Goal: Information Seeking & Learning: Compare options

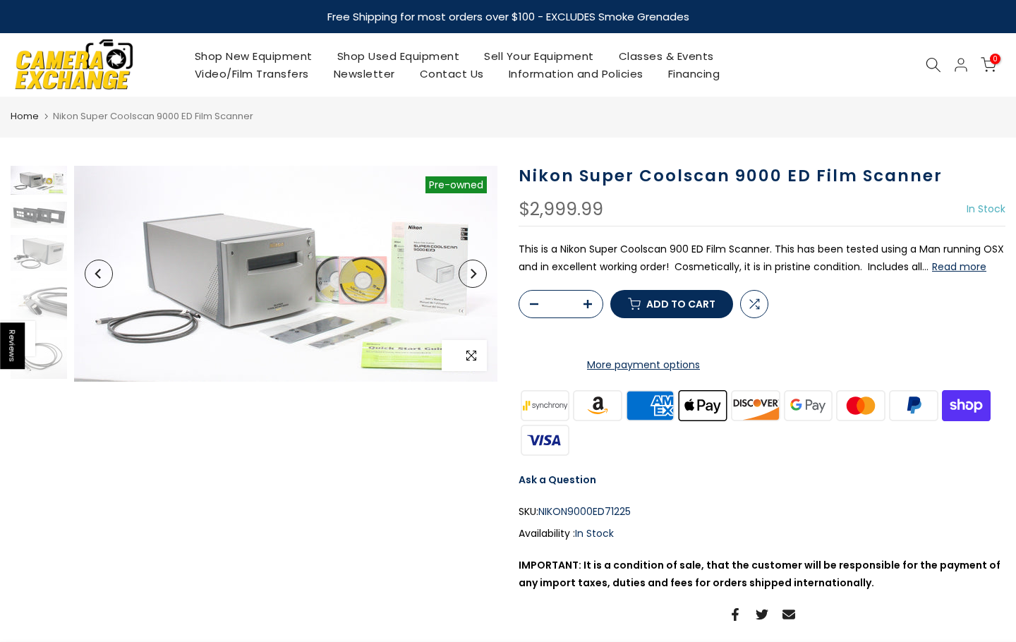
click at [469, 355] on icon "button" at bounding box center [471, 355] width 10 height 11
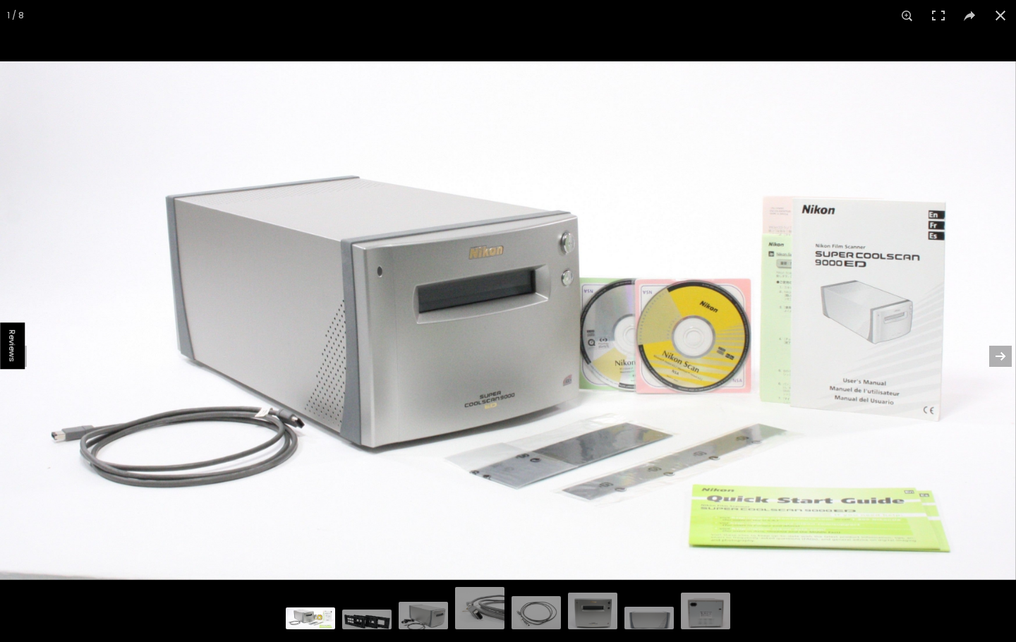
click at [999, 348] on button at bounding box center [991, 356] width 49 height 71
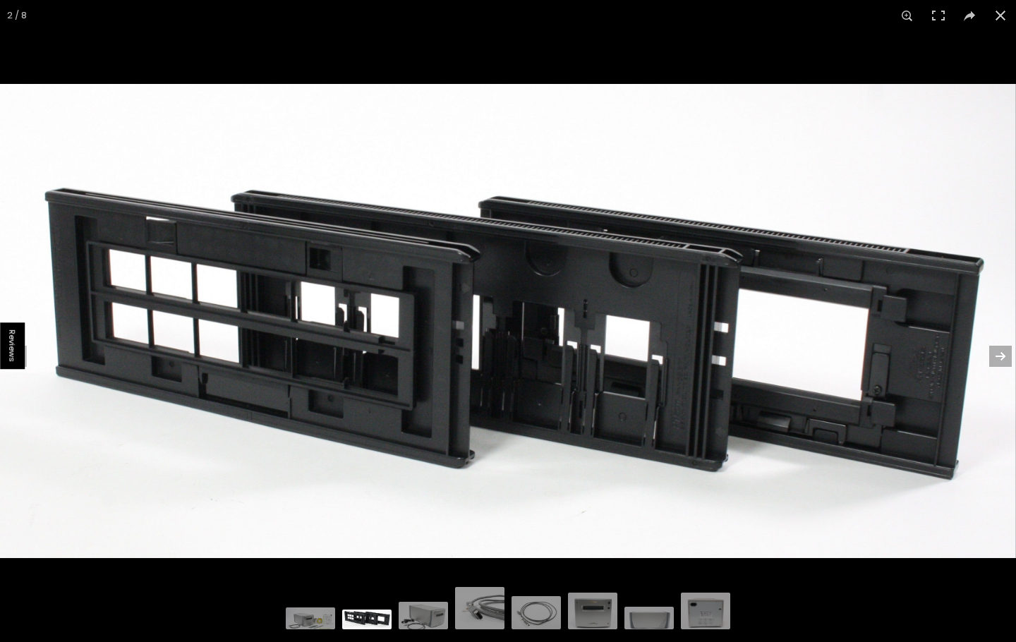
click at [1001, 357] on button at bounding box center [991, 356] width 49 height 71
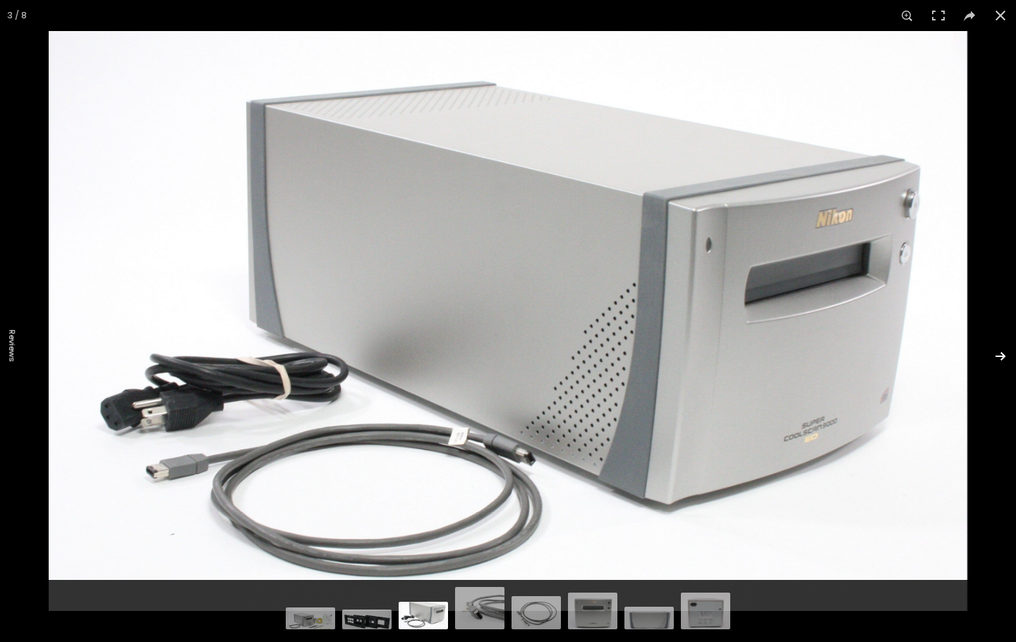
click at [1001, 356] on button at bounding box center [991, 356] width 49 height 71
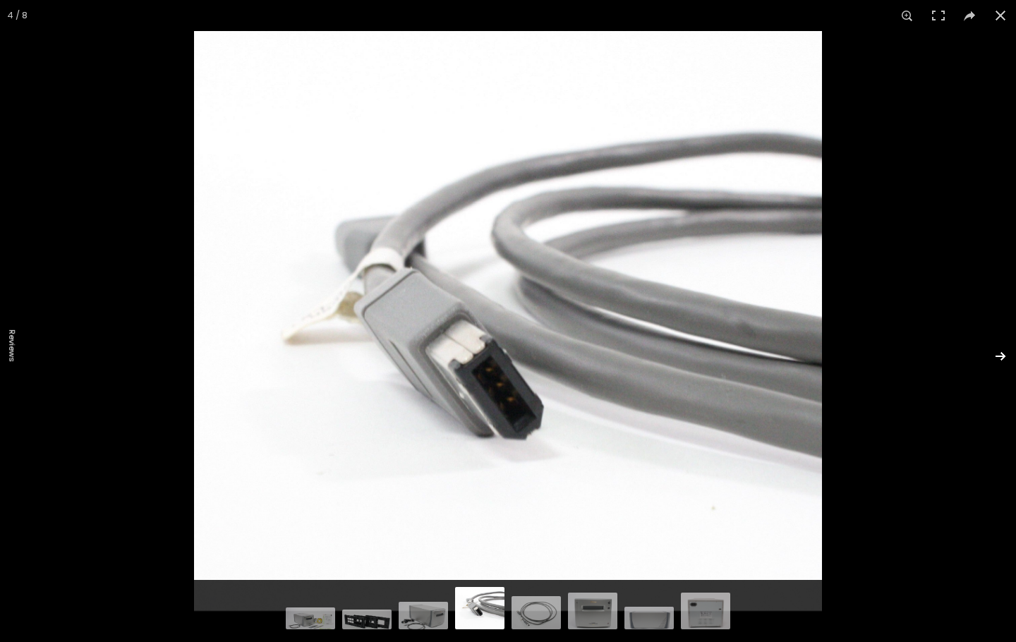
click at [1001, 356] on button at bounding box center [991, 356] width 49 height 71
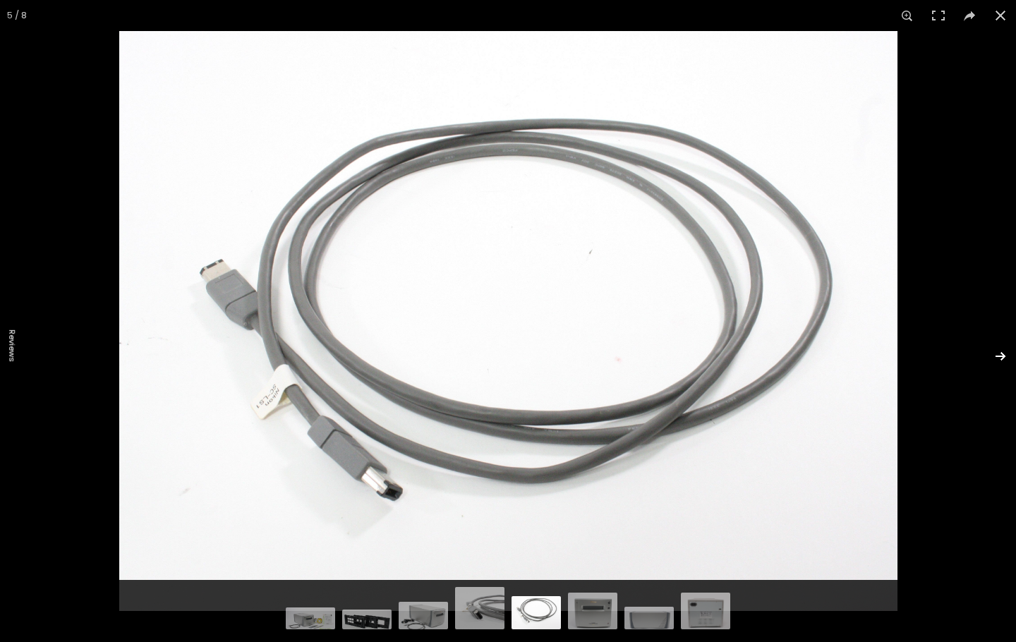
click at [1002, 356] on button at bounding box center [991, 356] width 49 height 71
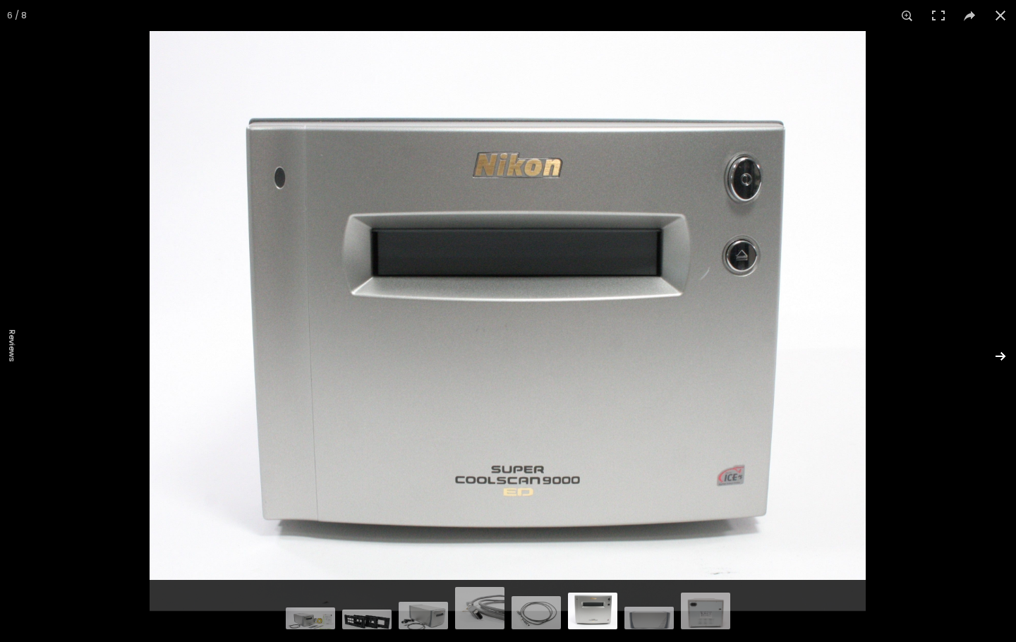
click at [1003, 358] on button at bounding box center [991, 356] width 49 height 71
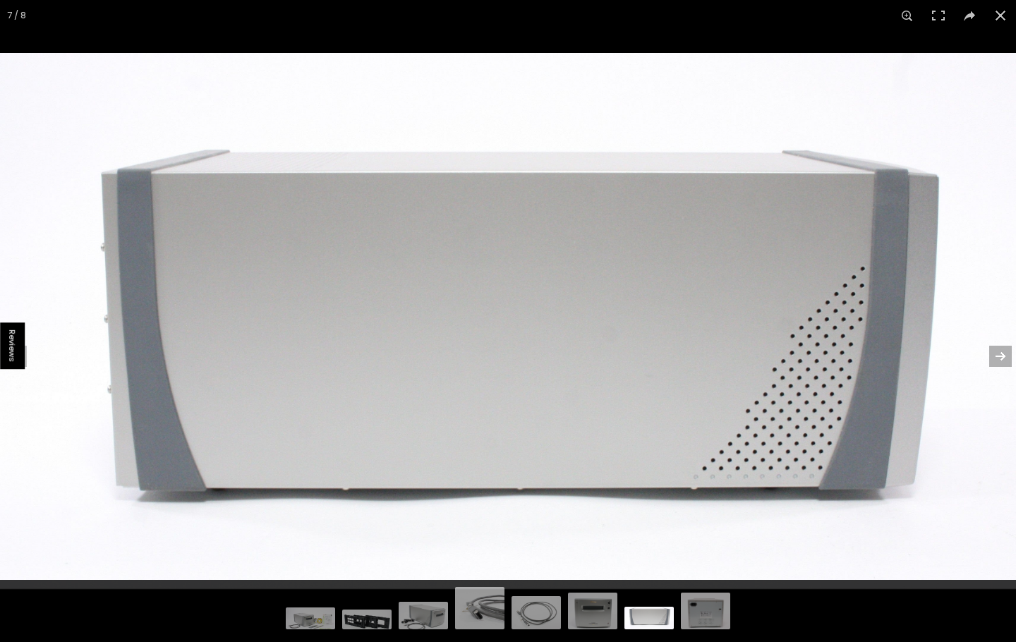
click at [1003, 358] on button at bounding box center [991, 356] width 49 height 71
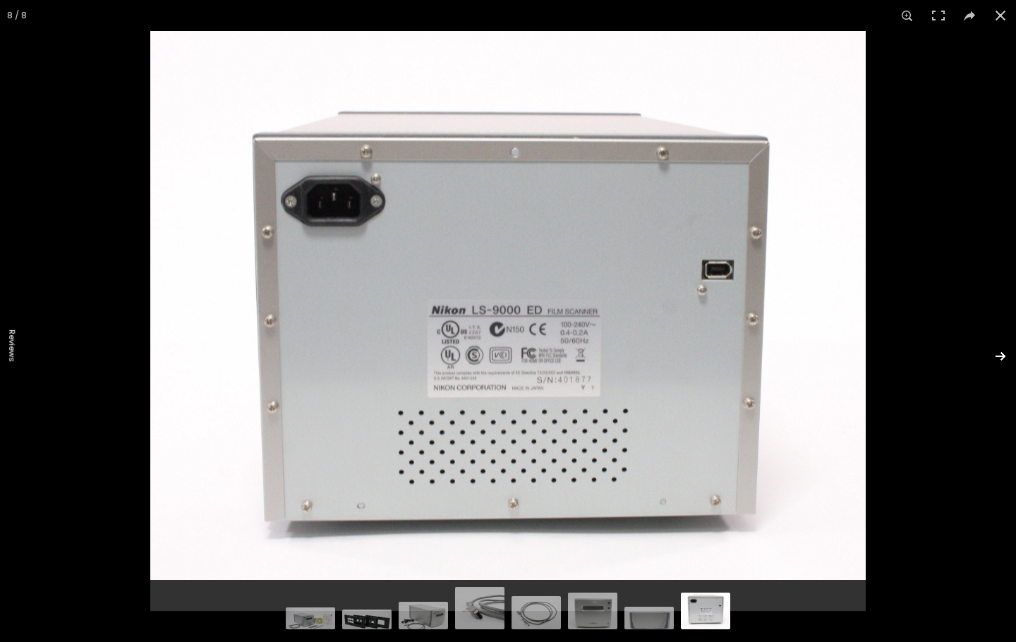
click at [1003, 358] on button at bounding box center [991, 356] width 49 height 71
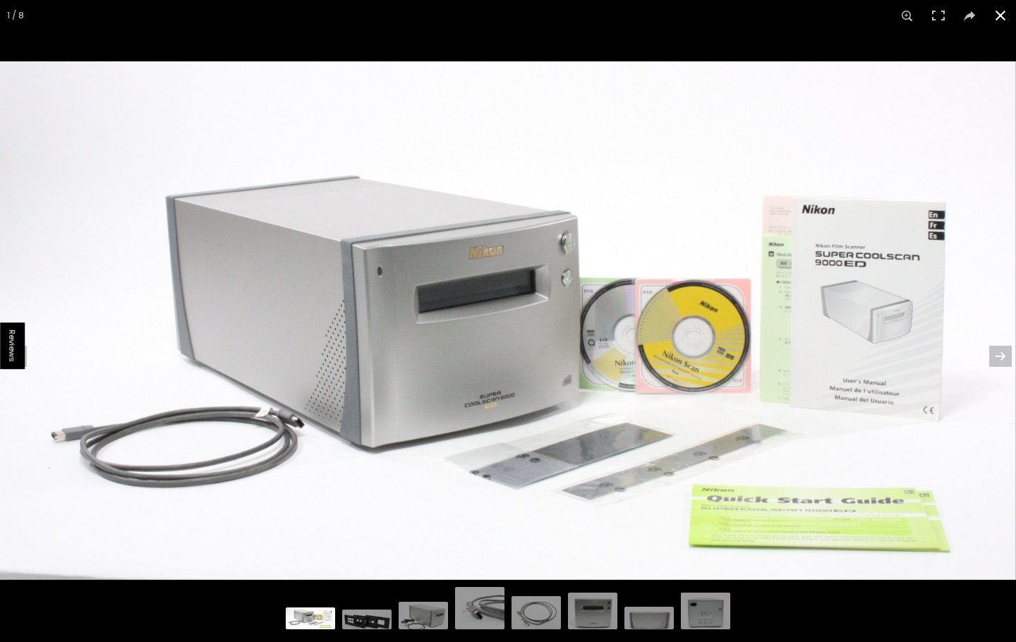
click at [1003, 18] on button at bounding box center [1000, 15] width 31 height 31
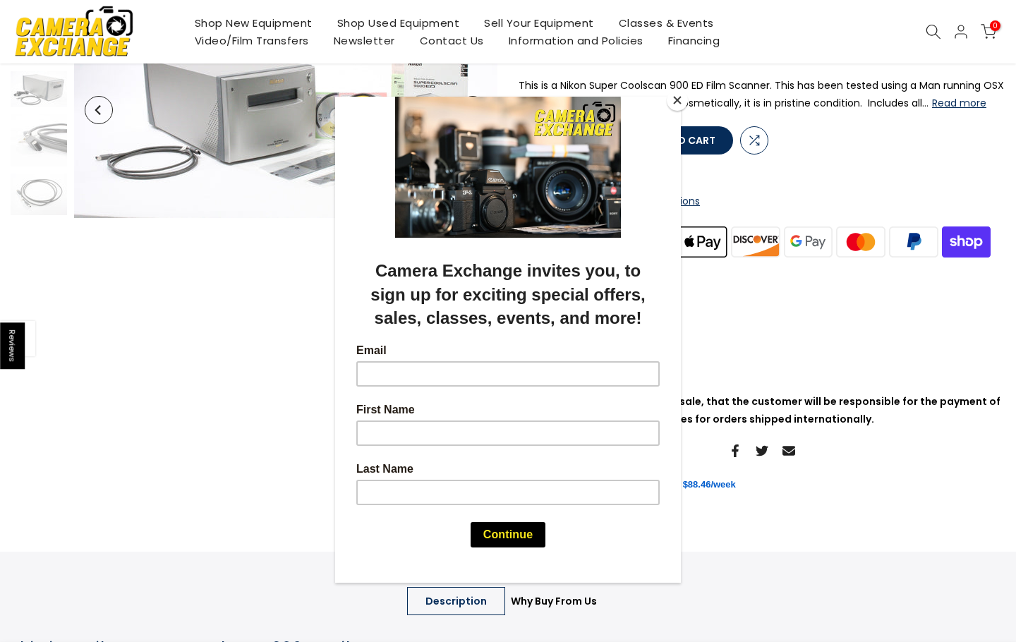
scroll to position [282, 0]
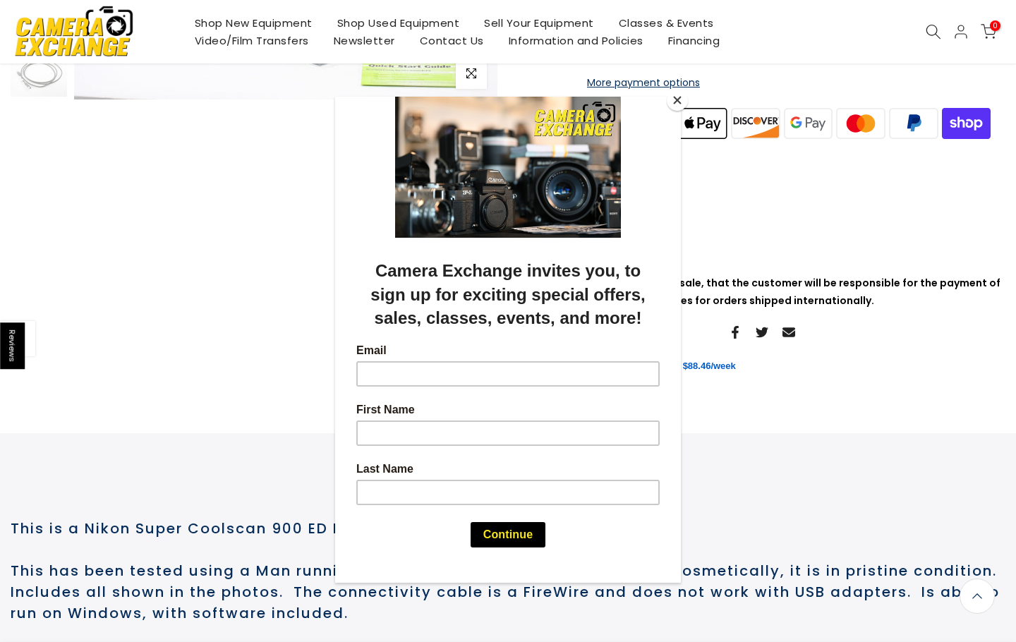
click at [673, 95] on button "Close" at bounding box center [677, 100] width 21 height 21
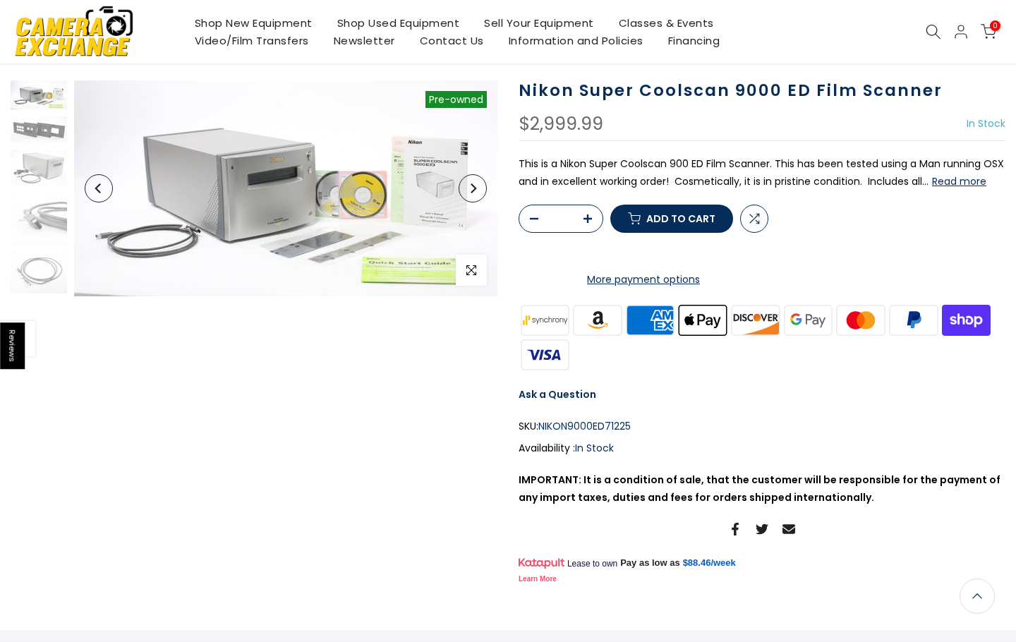
scroll to position [0, 0]
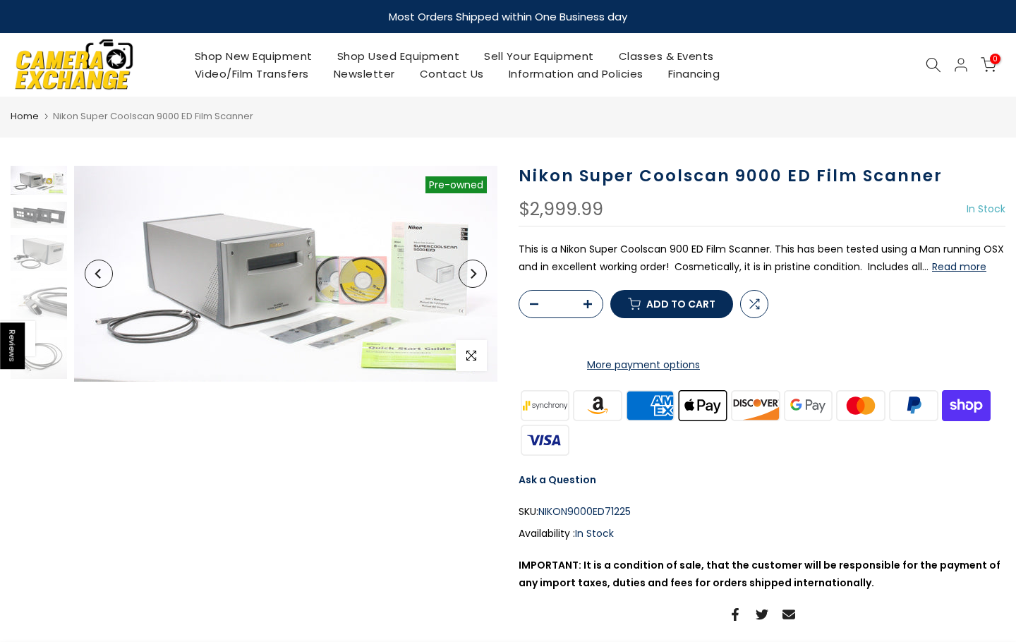
click at [959, 267] on button "Read more" at bounding box center [959, 266] width 54 height 13
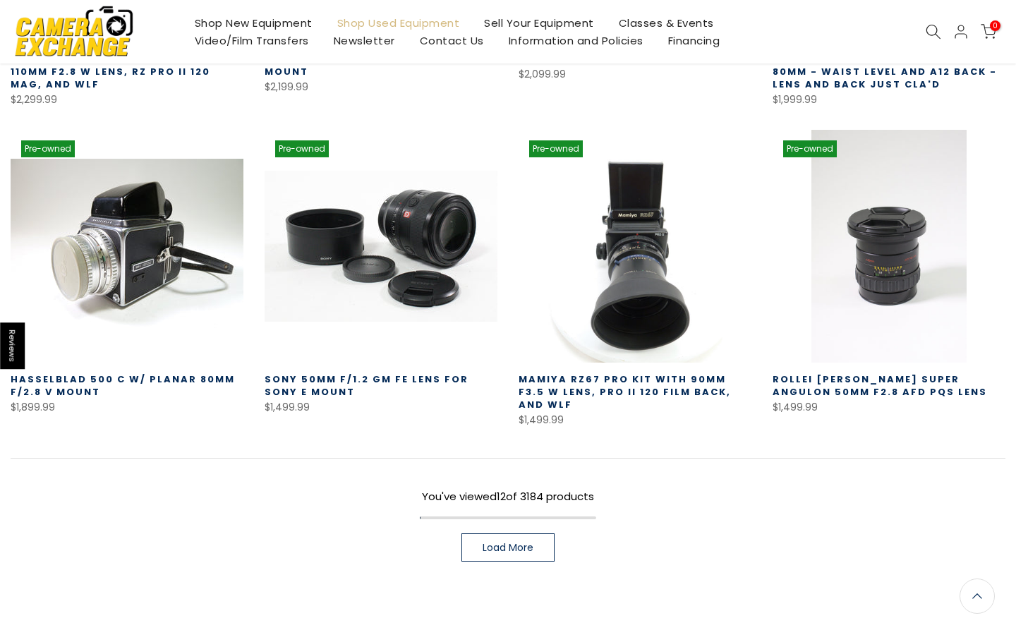
scroll to position [847, 0]
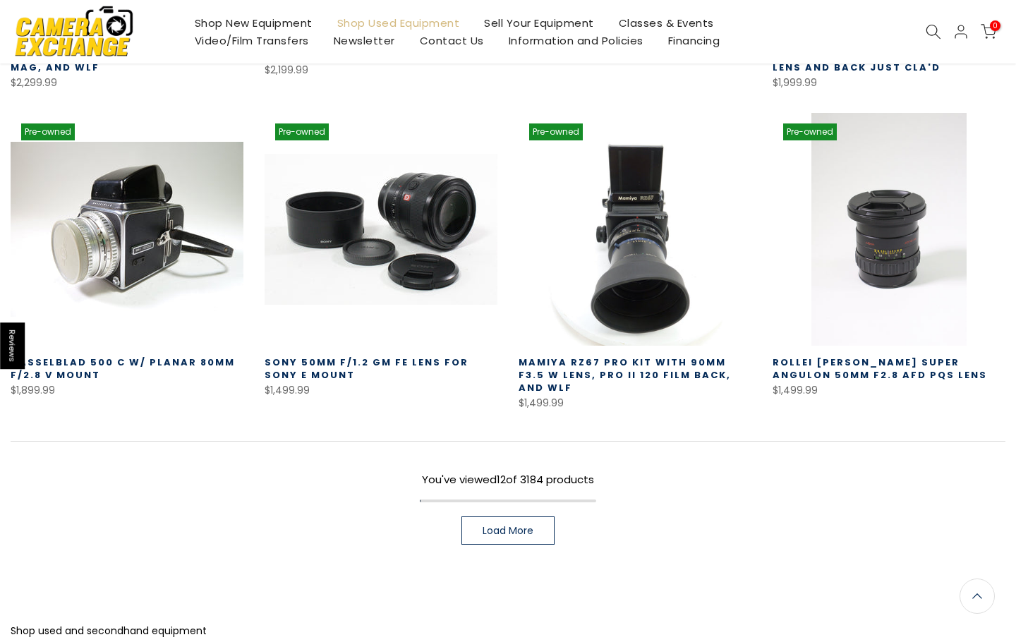
click at [533, 526] on span "Load More" at bounding box center [508, 531] width 51 height 10
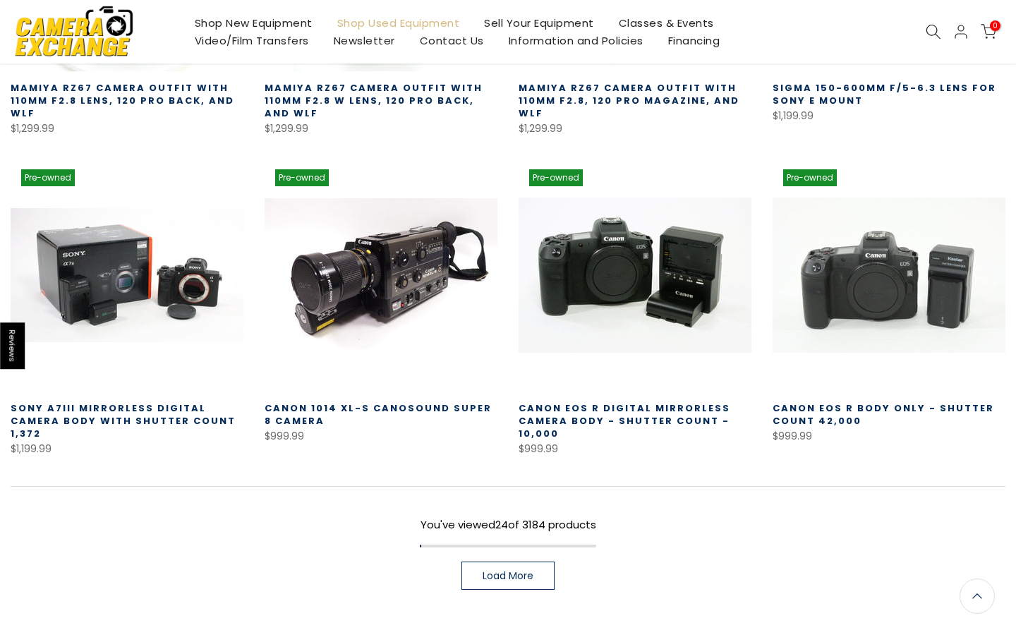
scroll to position [1764, 0]
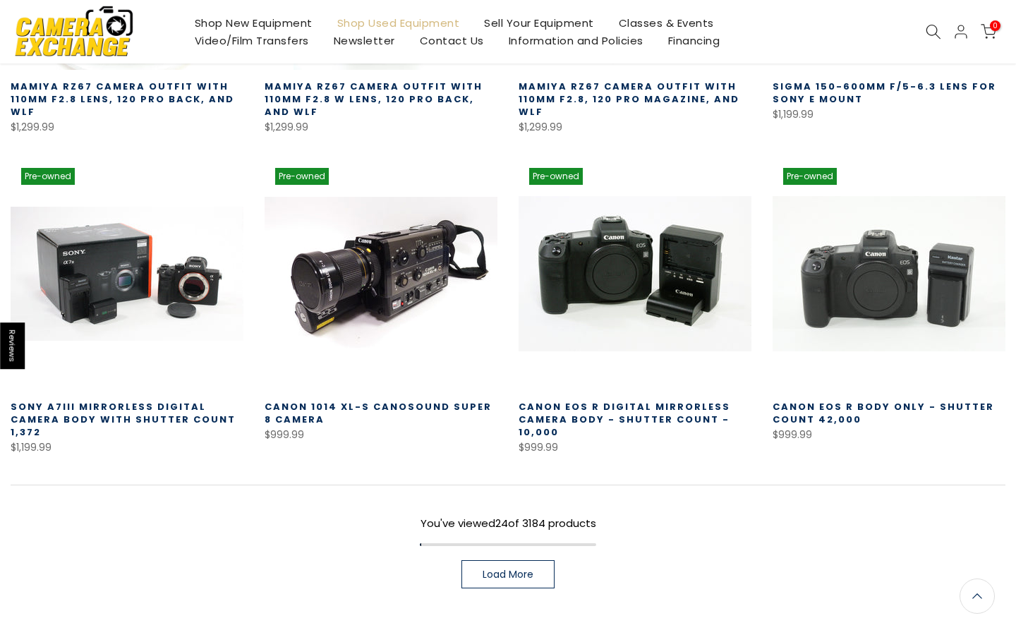
click at [507, 569] on span "Load More" at bounding box center [508, 574] width 51 height 10
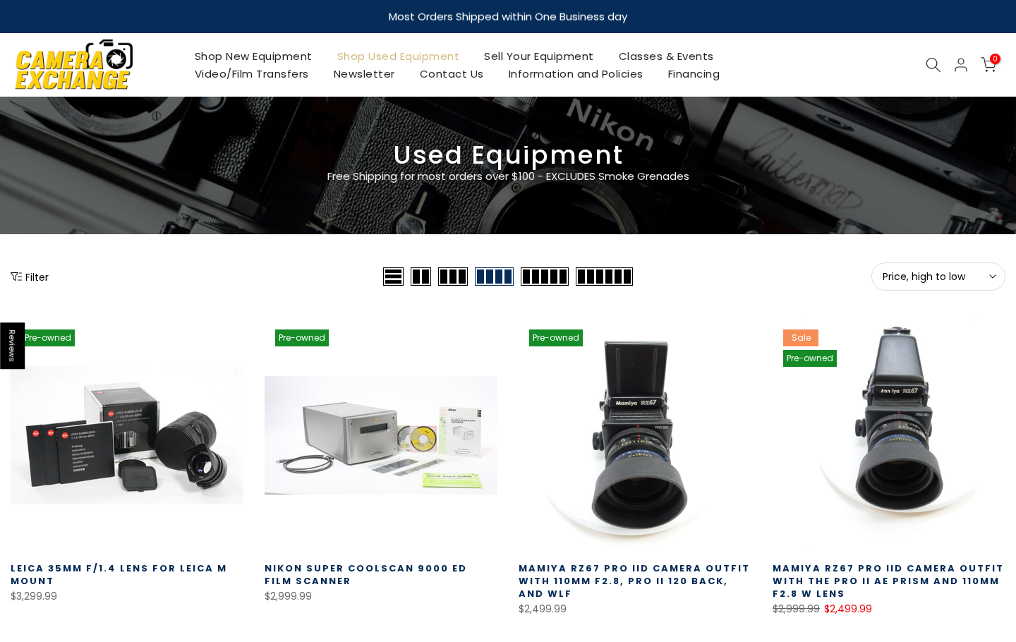
click at [909, 284] on button "Price, high to low Sort" at bounding box center [938, 276] width 134 height 28
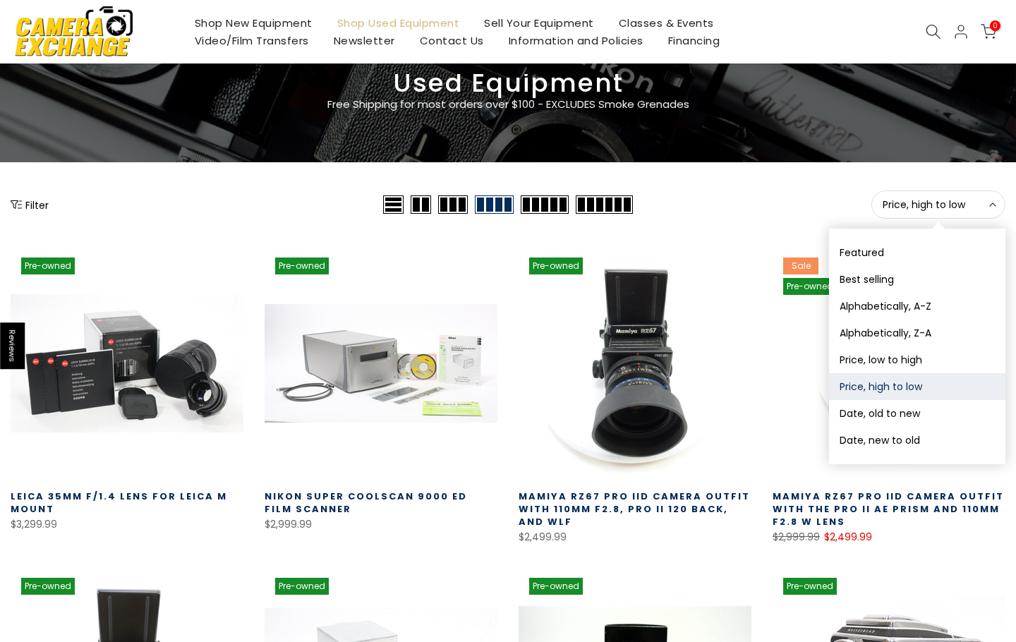
scroll to position [69, 0]
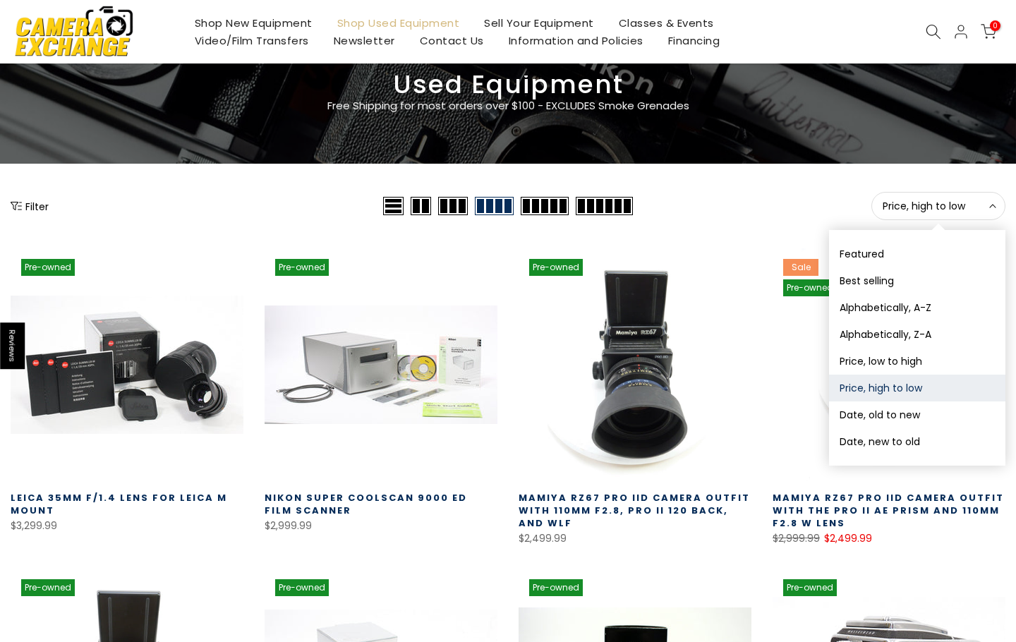
click at [37, 207] on button "Filter" at bounding box center [30, 206] width 38 height 14
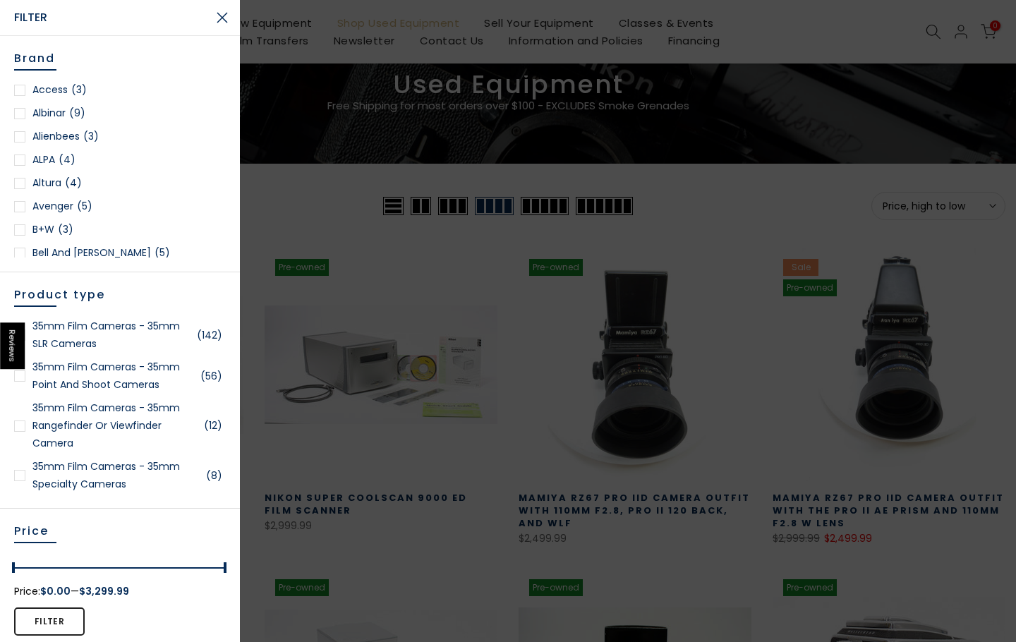
scroll to position [71, 0]
click at [58, 207] on link "Beseler (3)" at bounding box center [120, 206] width 212 height 18
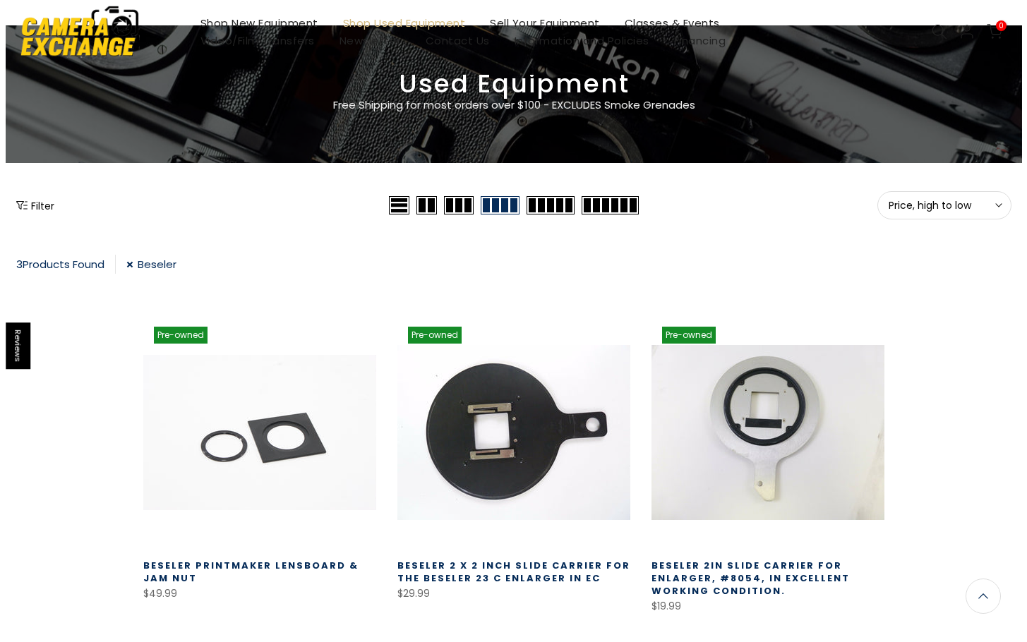
scroll to position [20, 0]
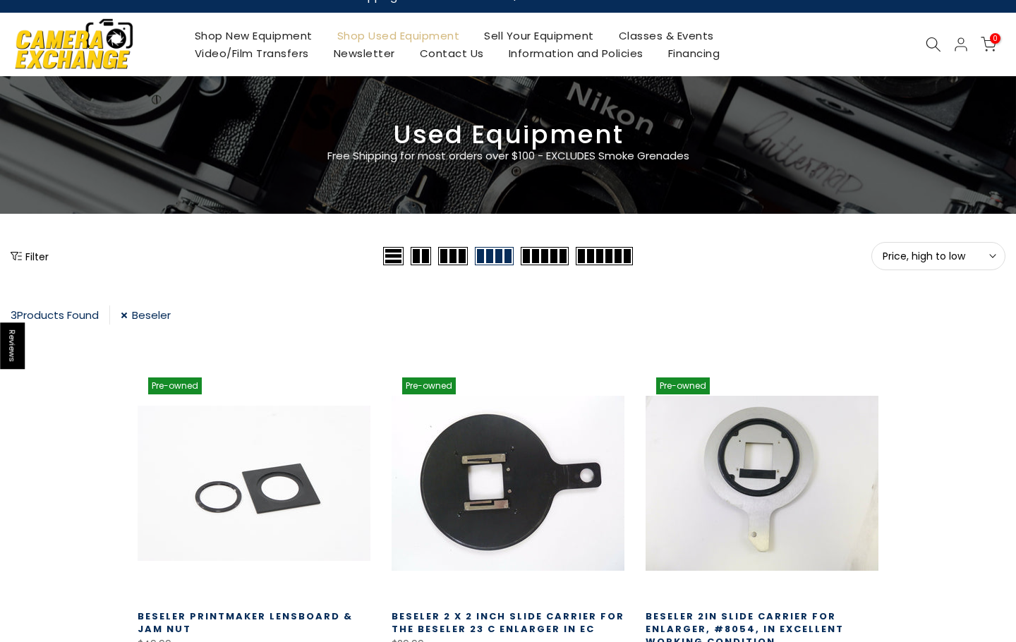
click at [35, 258] on button "Filter" at bounding box center [30, 256] width 38 height 14
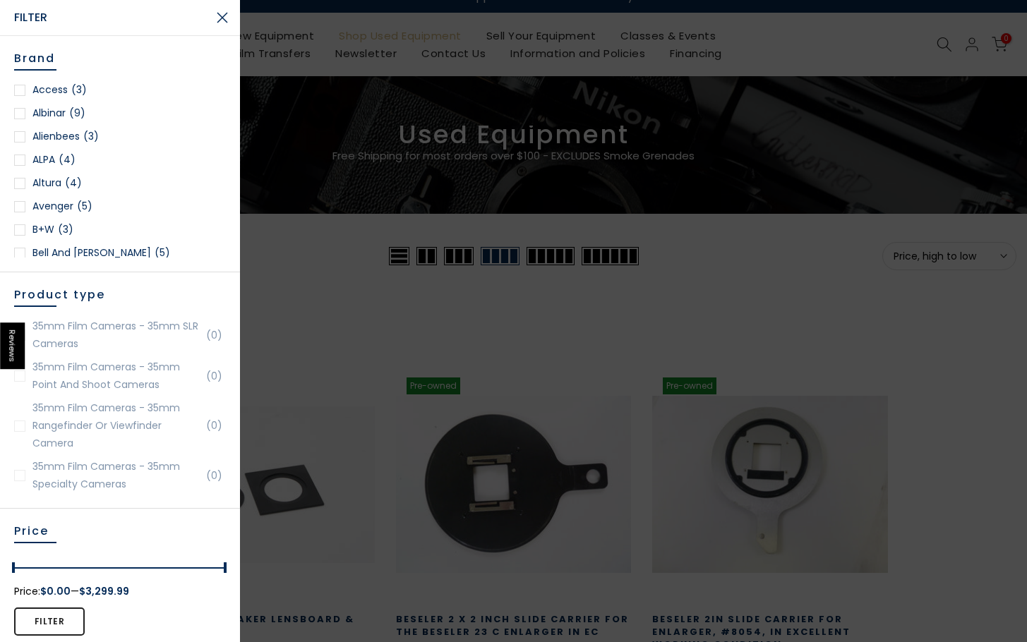
scroll to position [71, 0]
click at [52, 205] on link "Beseler (3)" at bounding box center [120, 206] width 212 height 18
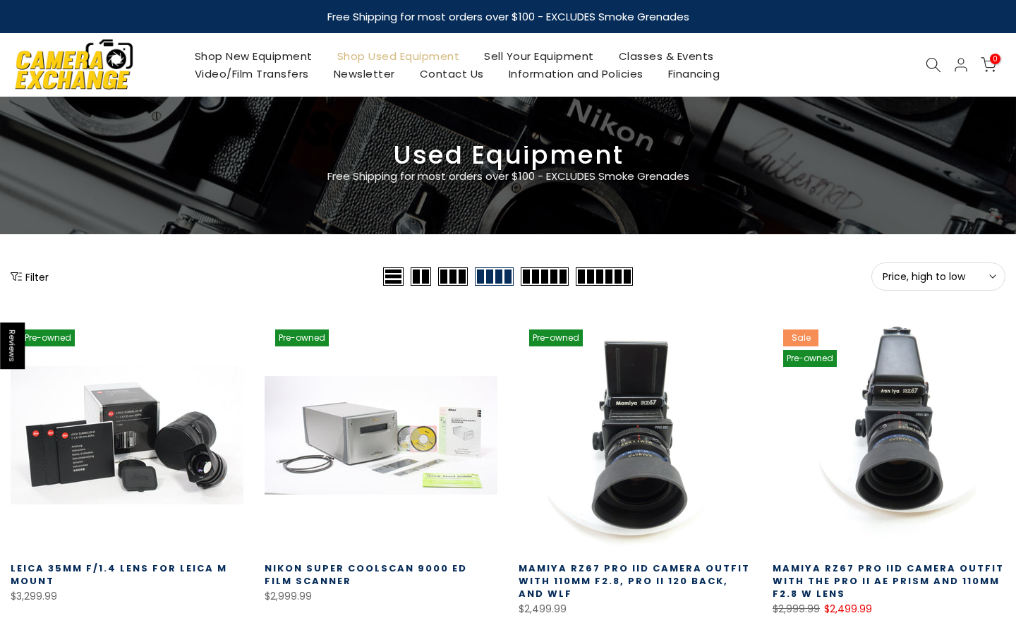
click at [42, 272] on button "Filter" at bounding box center [30, 277] width 38 height 14
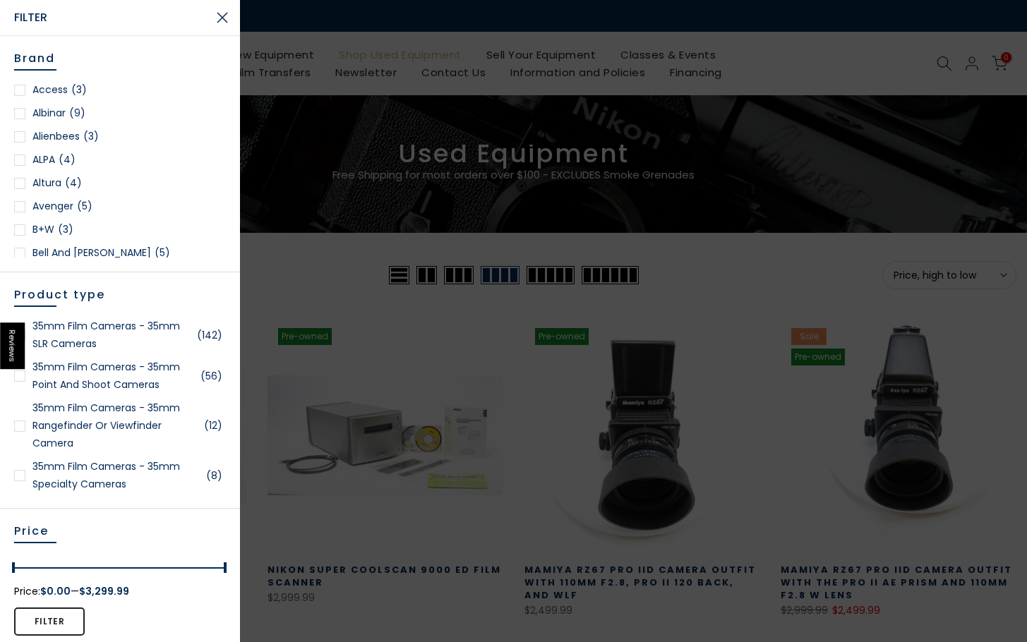
click at [119, 380] on link "35mm Film Cameras - 35mm Point and Shoot Cameras (56)" at bounding box center [120, 375] width 212 height 35
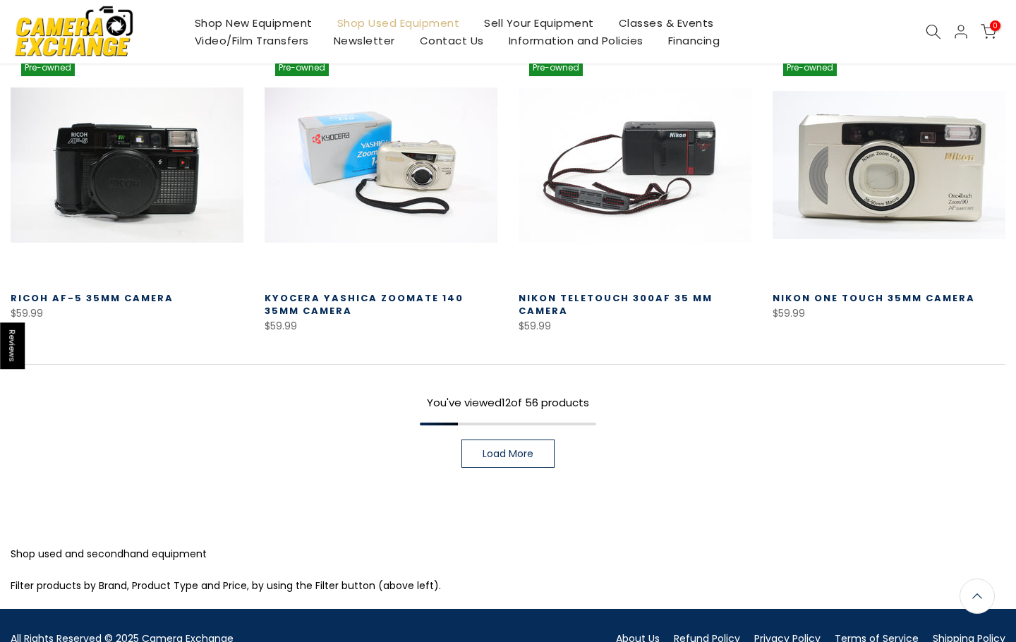
scroll to position [953, 0]
click at [516, 445] on link "Load More" at bounding box center [507, 454] width 93 height 28
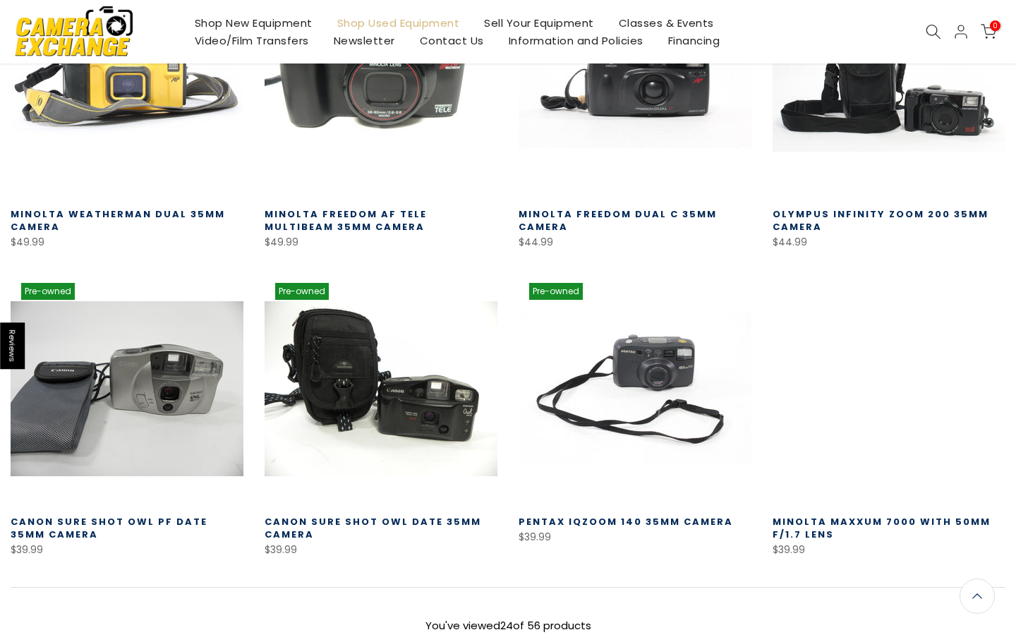
scroll to position [1801, 0]
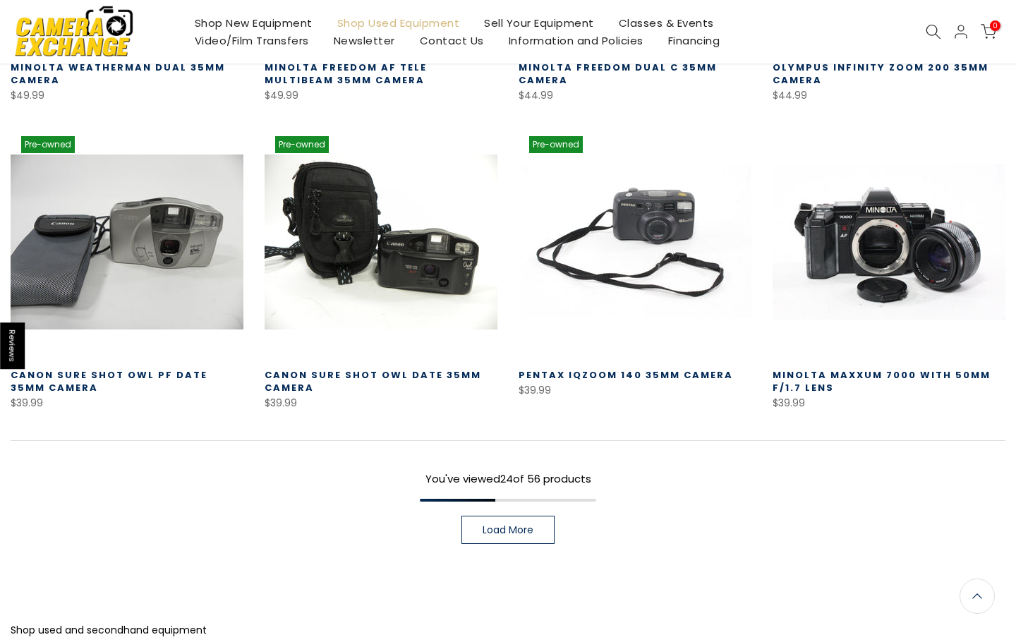
click at [546, 532] on link "Load More" at bounding box center [507, 530] width 93 height 28
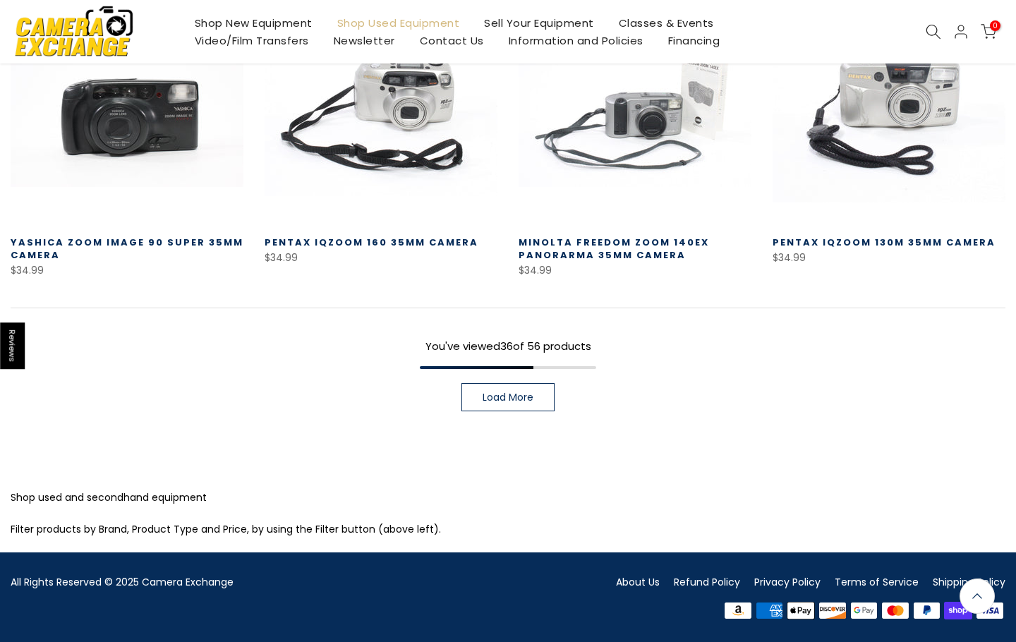
scroll to position [2856, 0]
click at [493, 405] on link "Load More" at bounding box center [507, 397] width 93 height 28
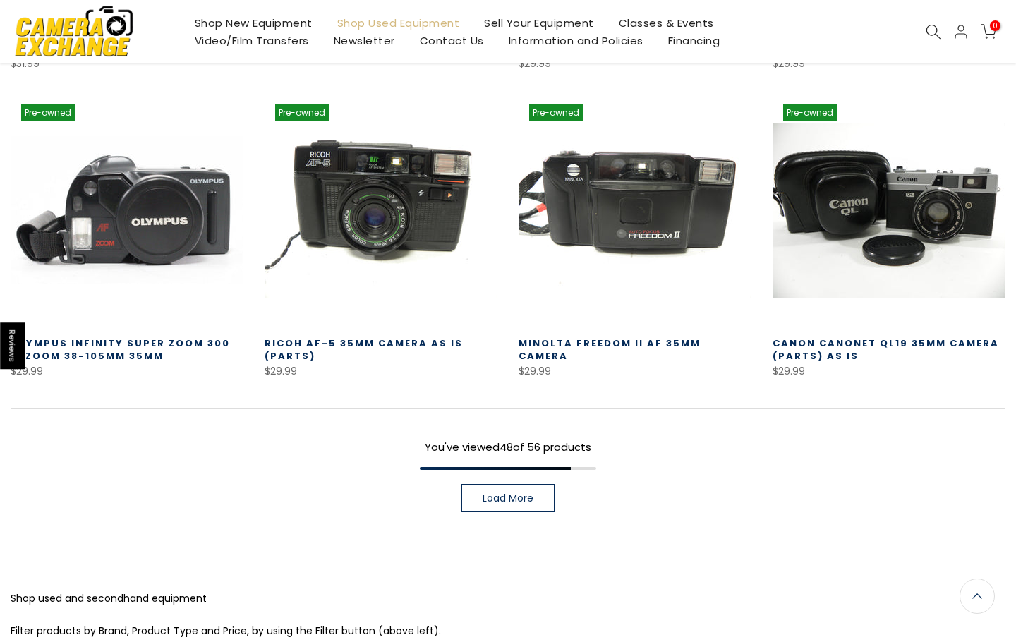
scroll to position [3704, 0]
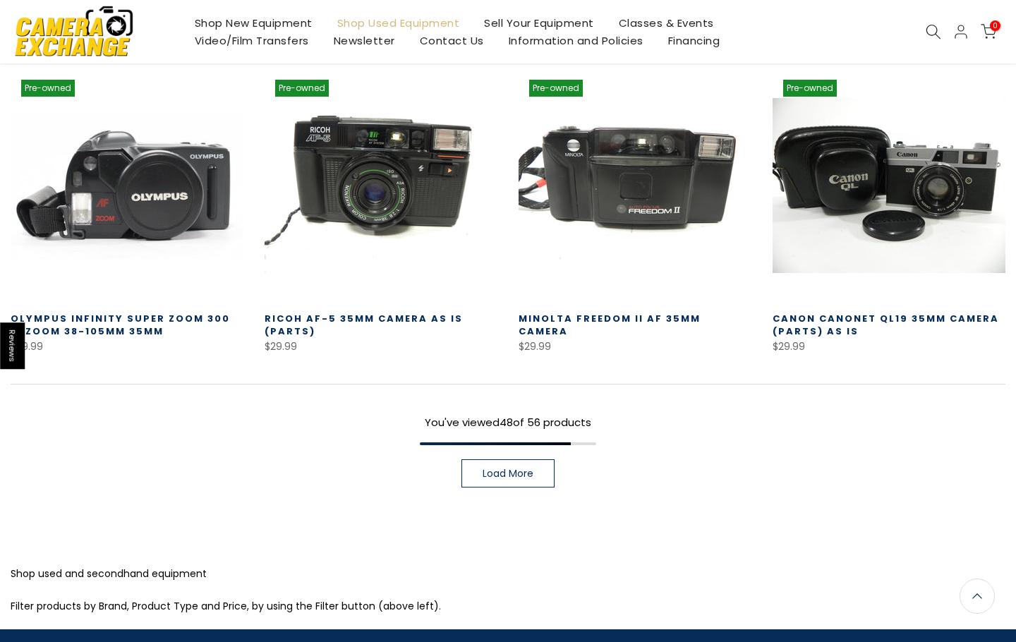
click at [524, 478] on span "Load More" at bounding box center [508, 474] width 51 height 10
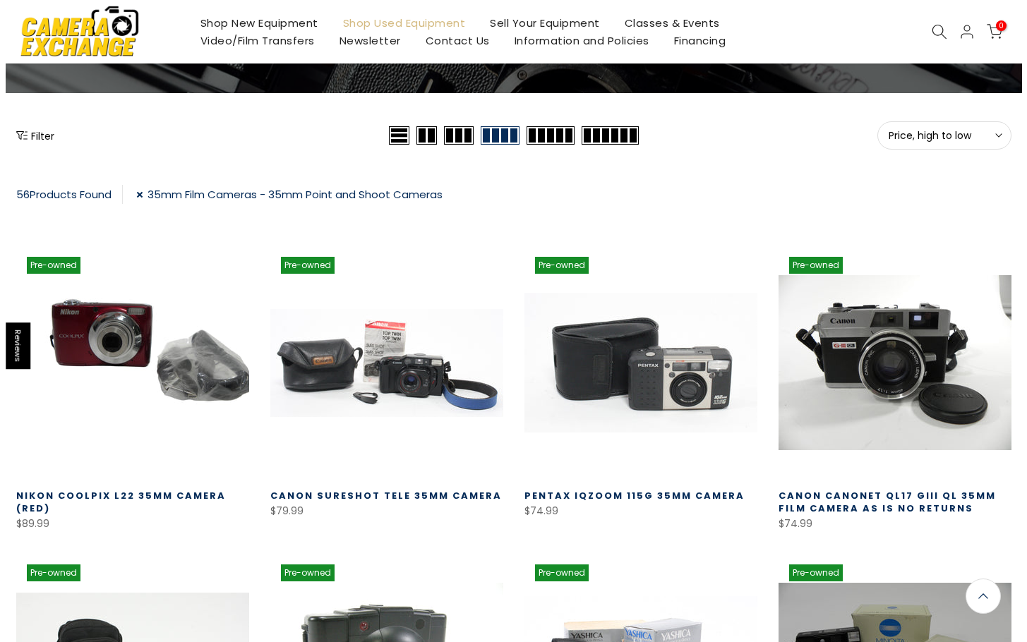
scroll to position [143, 0]
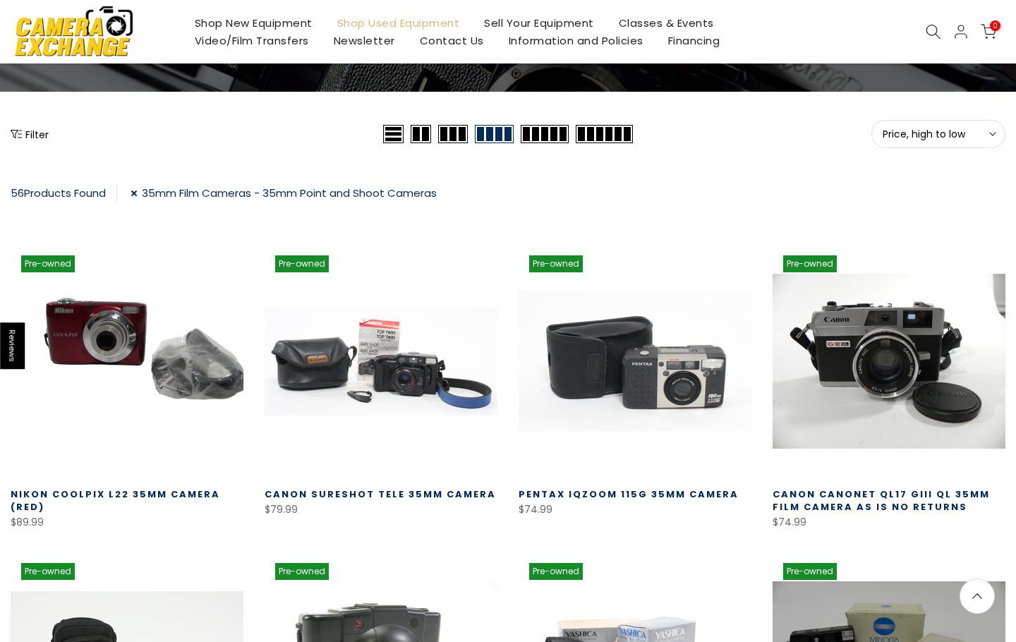
click at [35, 140] on button "Filter" at bounding box center [30, 134] width 38 height 14
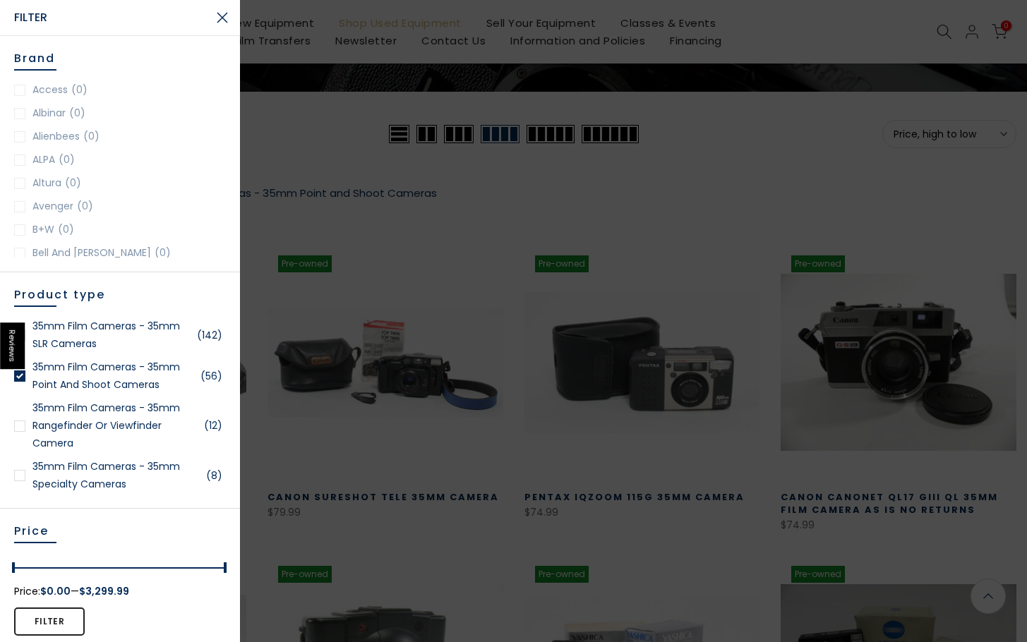
click at [23, 385] on link "35mm Film Cameras - 35mm Point and Shoot Cameras (56)" at bounding box center [120, 375] width 212 height 35
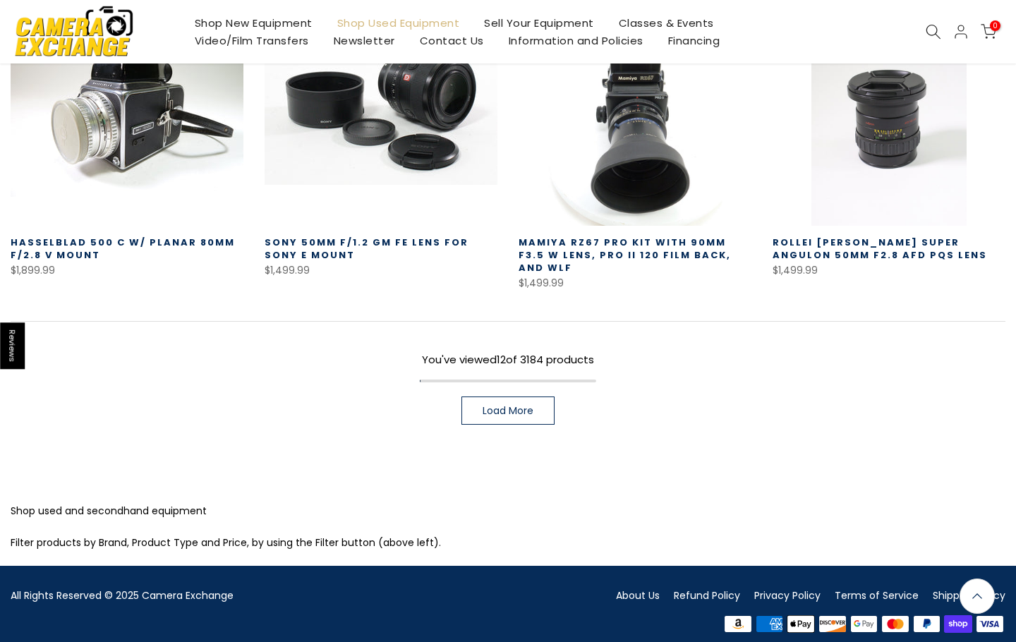
scroll to position [967, 0]
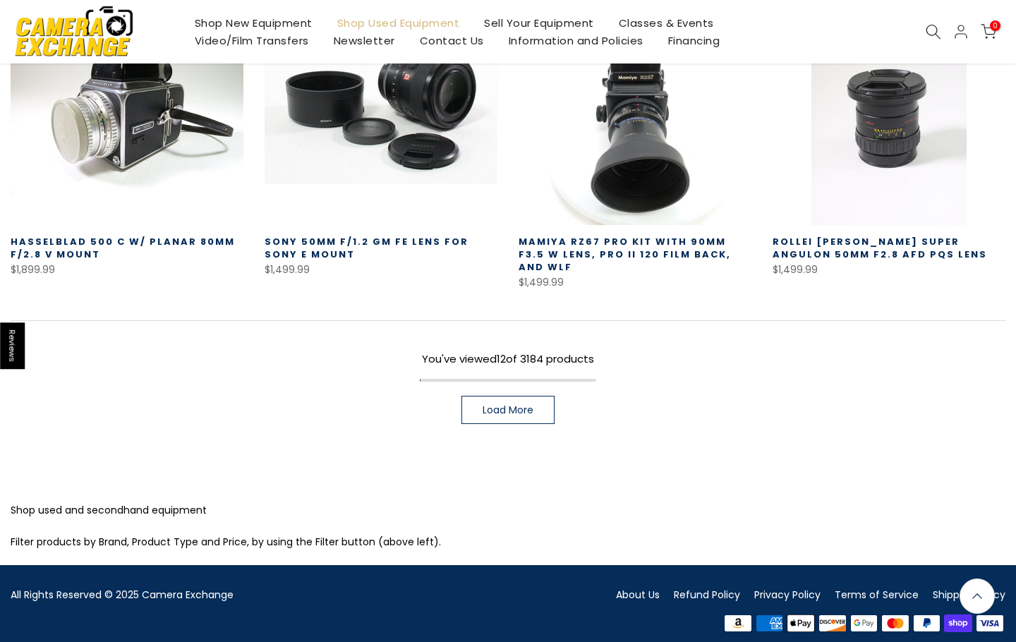
click at [505, 405] on link "Load More" at bounding box center [507, 410] width 93 height 28
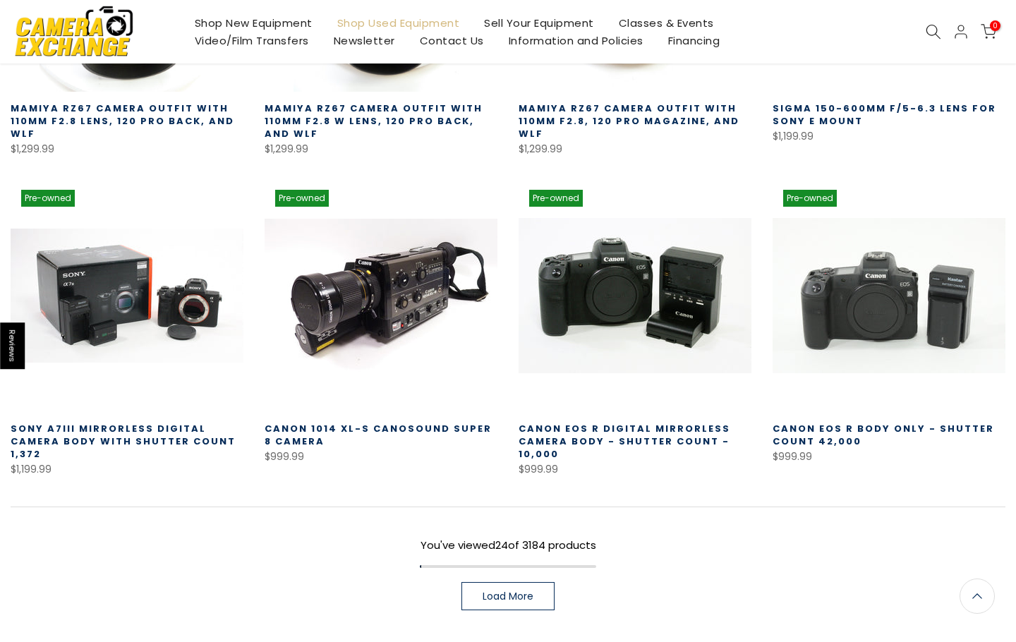
scroll to position [1744, 0]
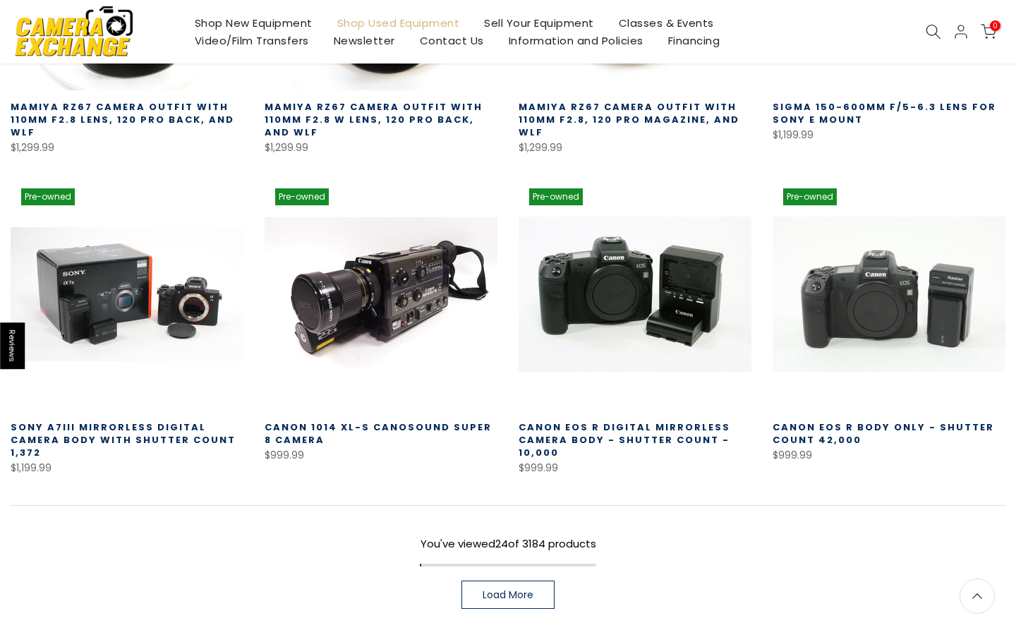
click at [519, 595] on link "Load More" at bounding box center [507, 595] width 93 height 28
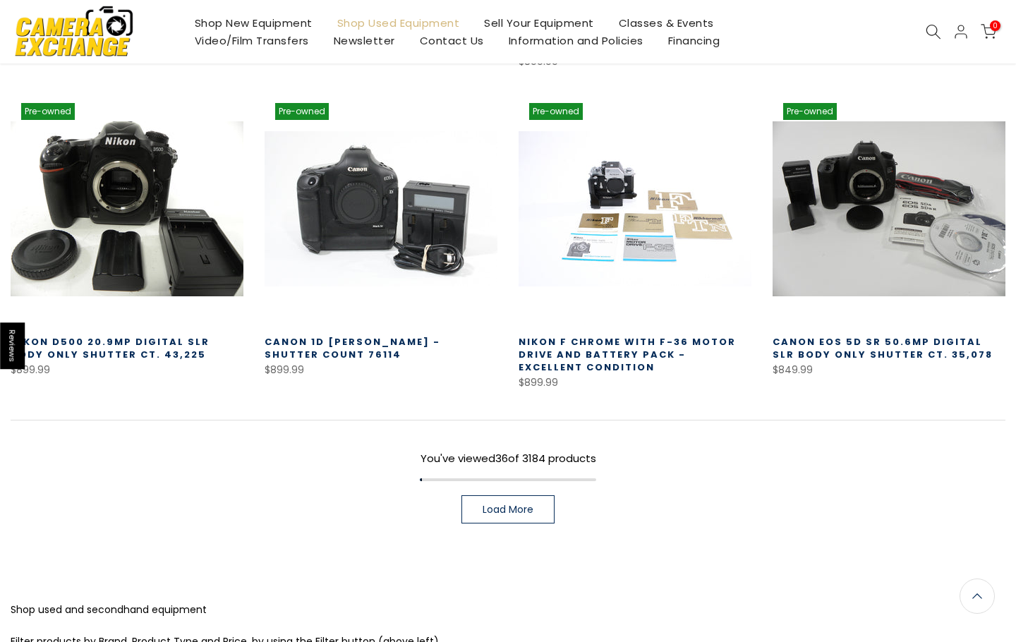
scroll to position [2801, 0]
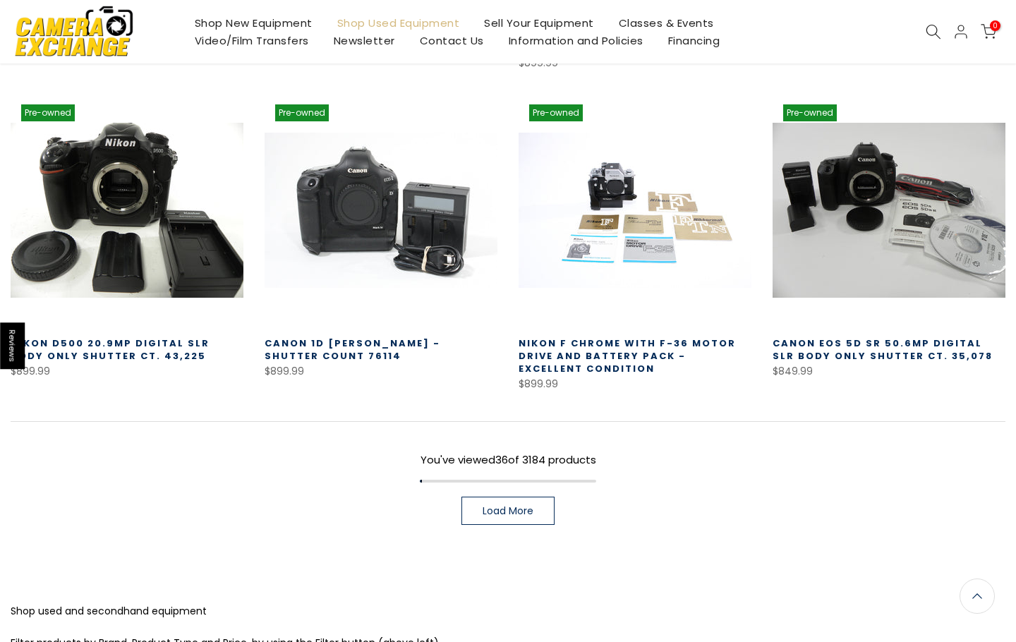
click at [483, 506] on span "Load More" at bounding box center [508, 511] width 51 height 10
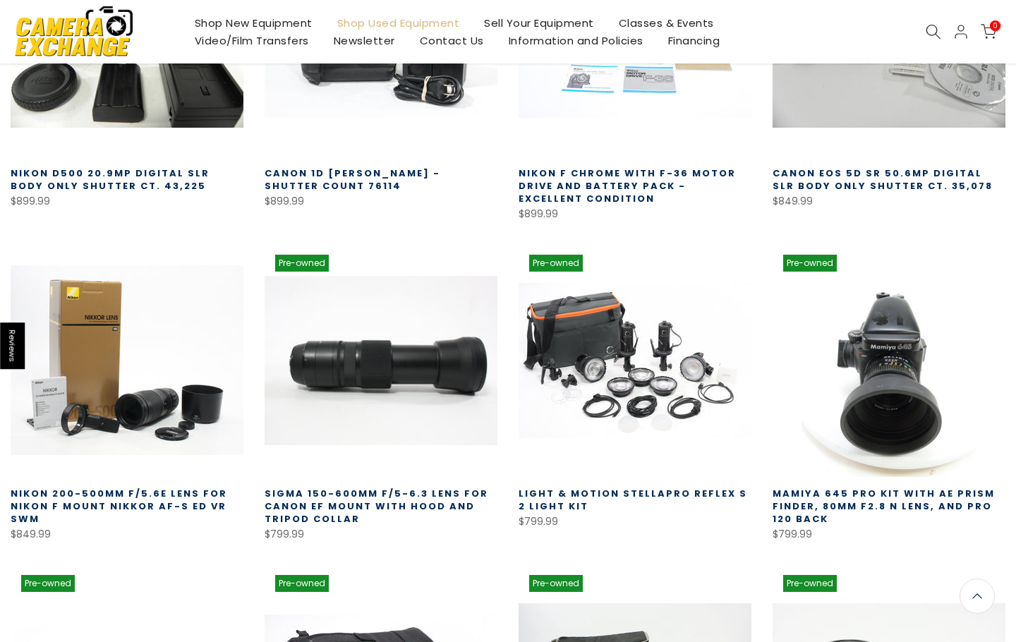
scroll to position [2943, 0]
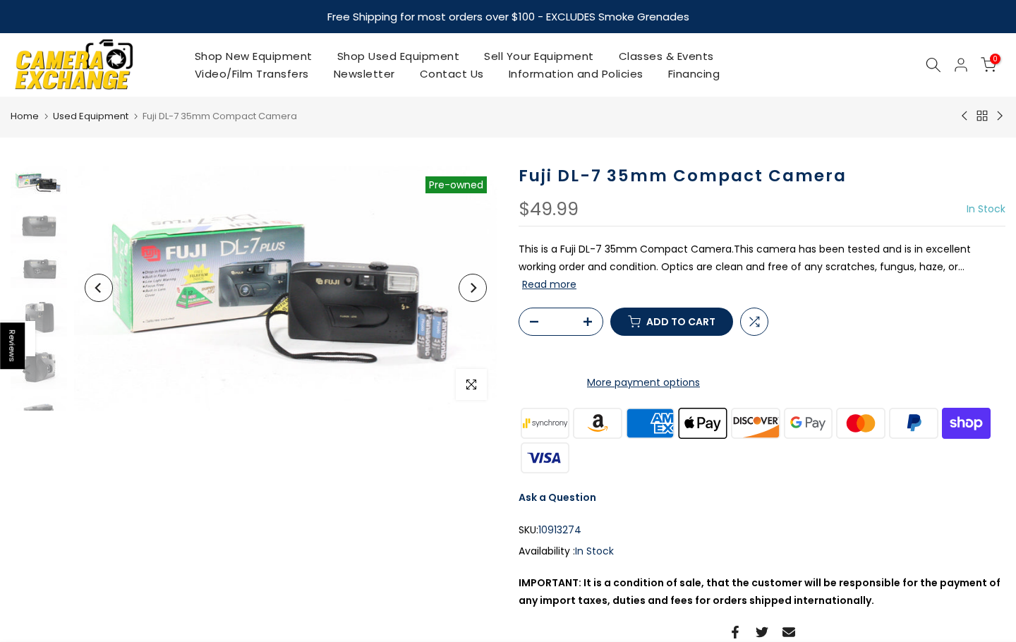
click at [475, 291] on icon "Next" at bounding box center [473, 288] width 10 height 10
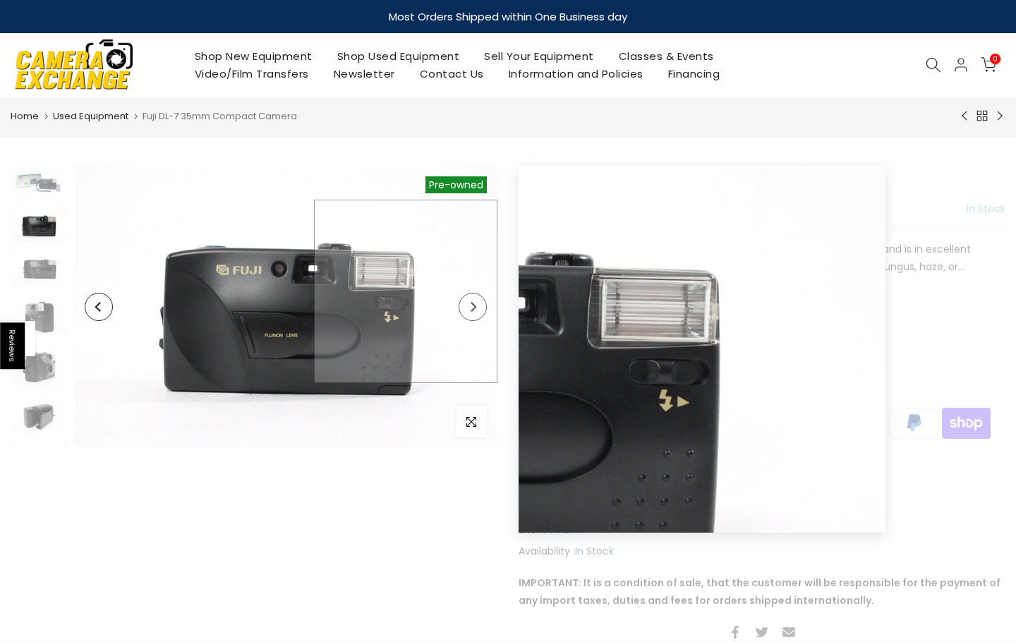
click at [475, 292] on img at bounding box center [285, 307] width 423 height 282
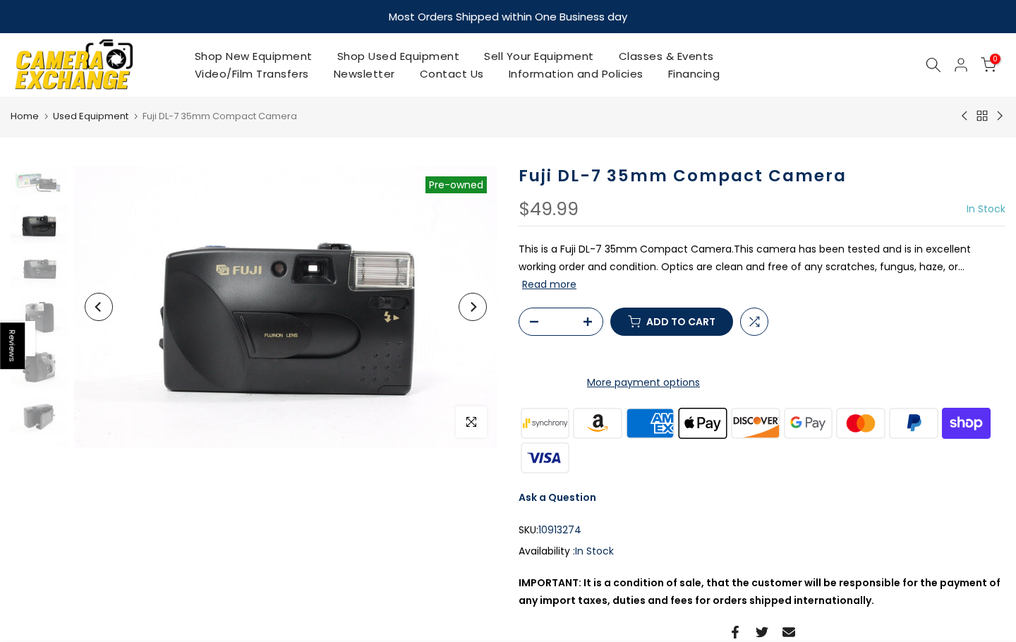
click at [473, 306] on icon "Next" at bounding box center [473, 307] width 10 height 10
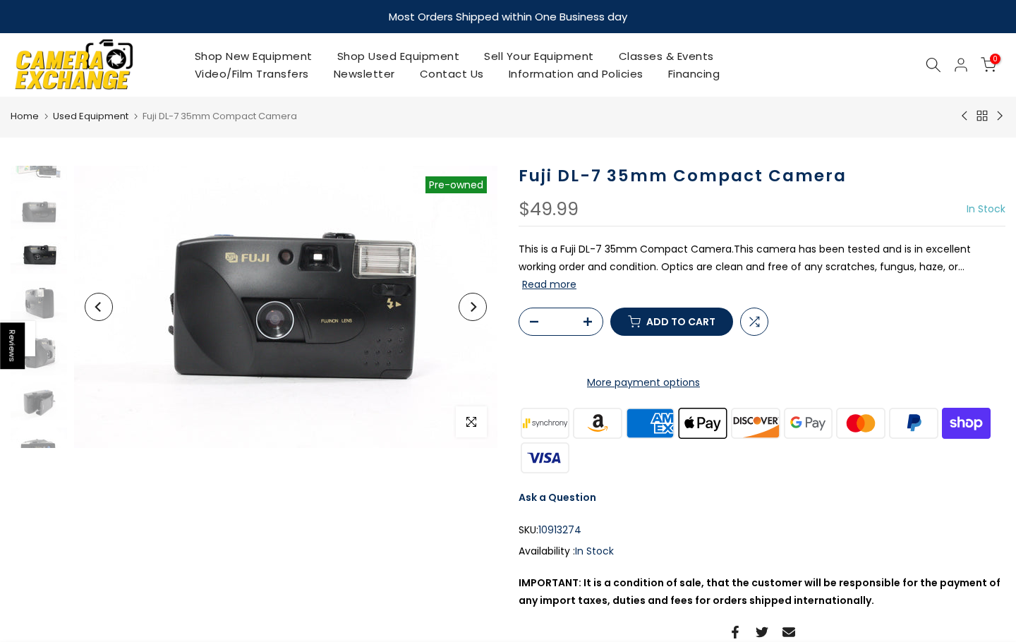
click at [473, 308] on icon "Next" at bounding box center [473, 307] width 10 height 10
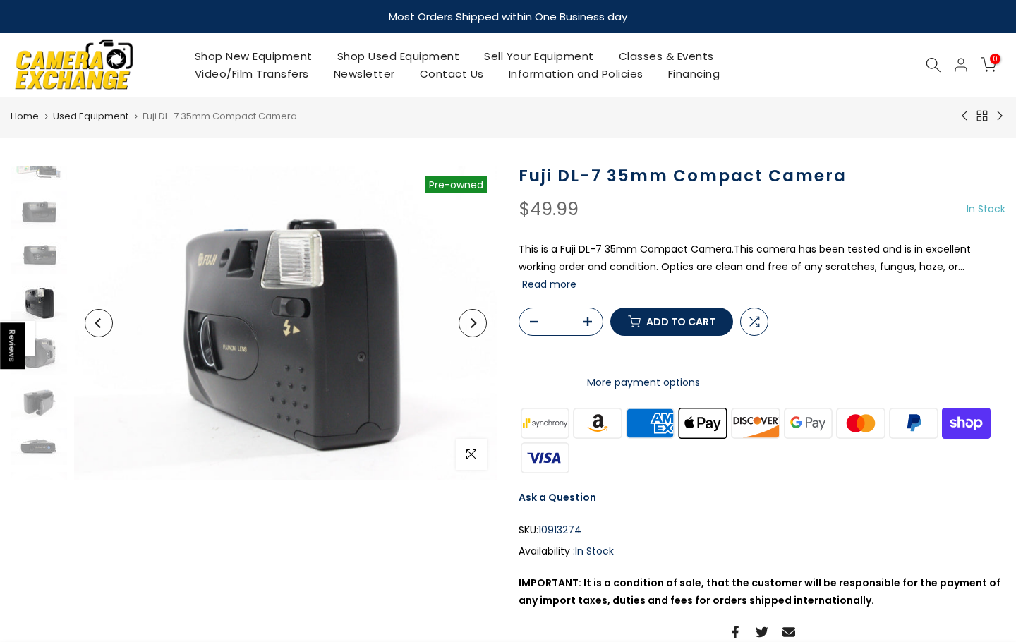
scroll to position [59, 0]
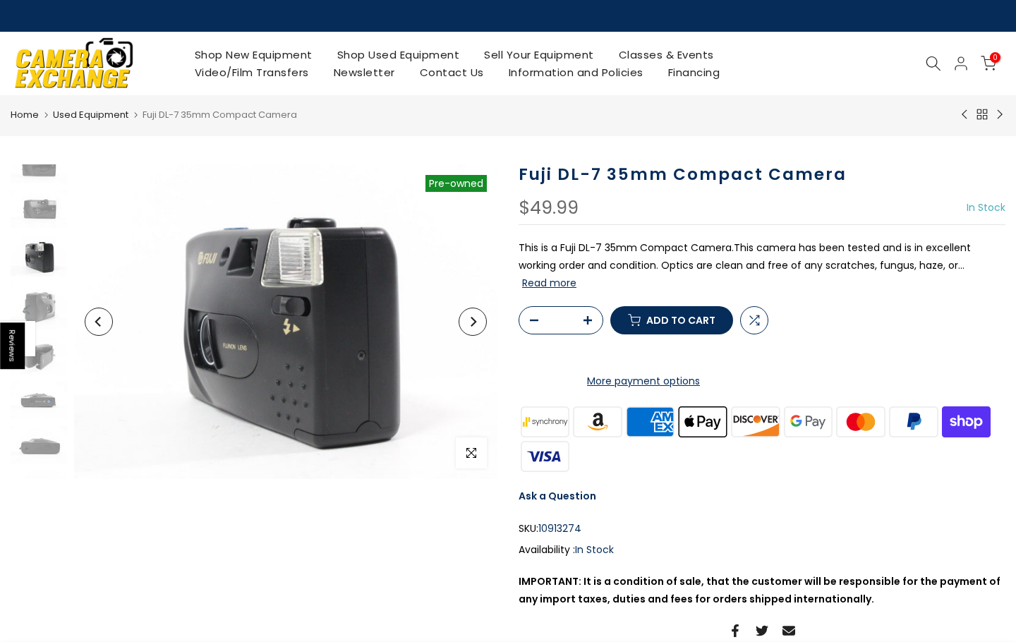
click at [477, 318] on icon "Next" at bounding box center [473, 322] width 10 height 10
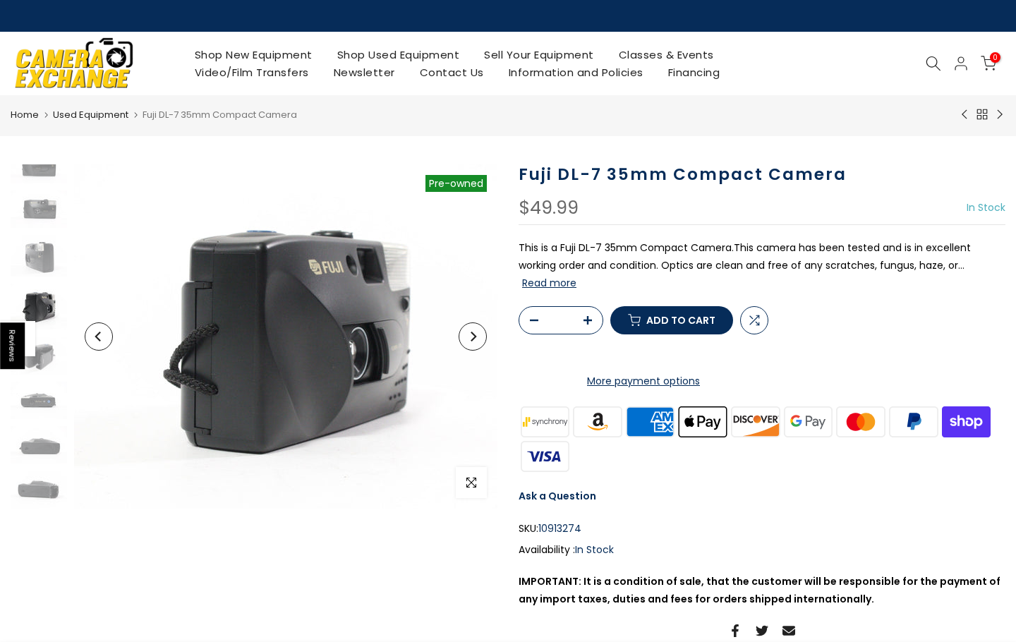
click at [483, 334] on button "Next" at bounding box center [473, 336] width 28 height 28
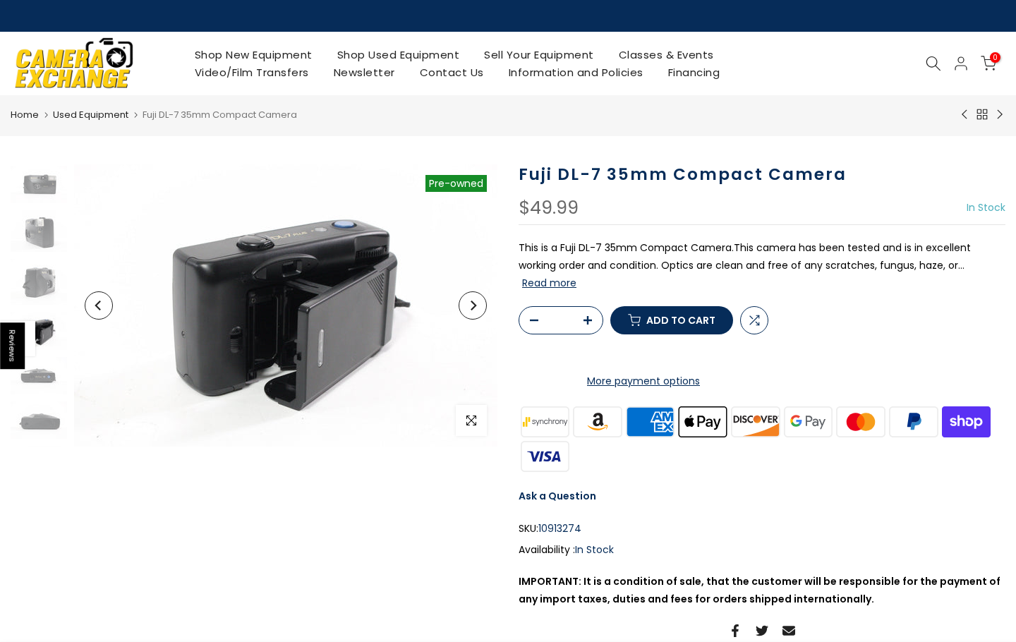
scroll to position [121, 0]
click at [471, 306] on icon "Next" at bounding box center [473, 306] width 10 height 10
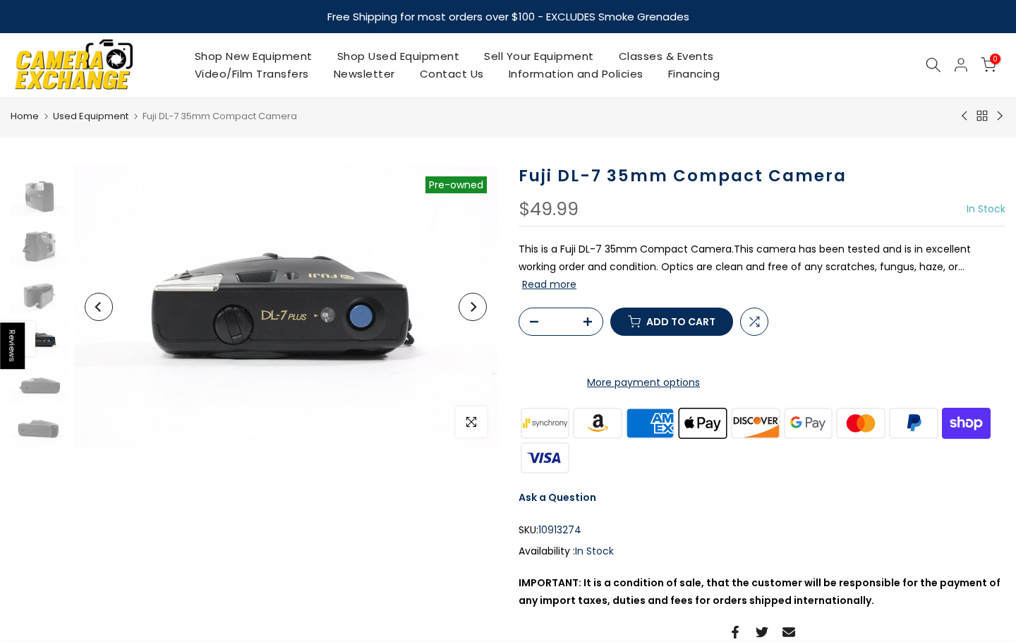
click at [471, 310] on icon "Next" at bounding box center [473, 307] width 10 height 10
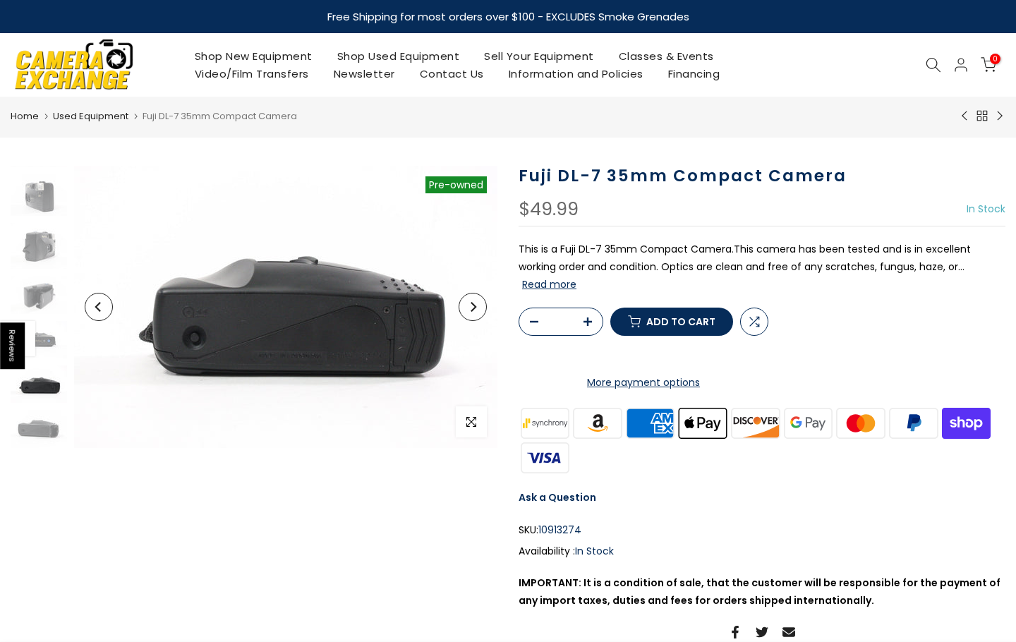
click at [472, 311] on icon "Next" at bounding box center [474, 307] width 6 height 10
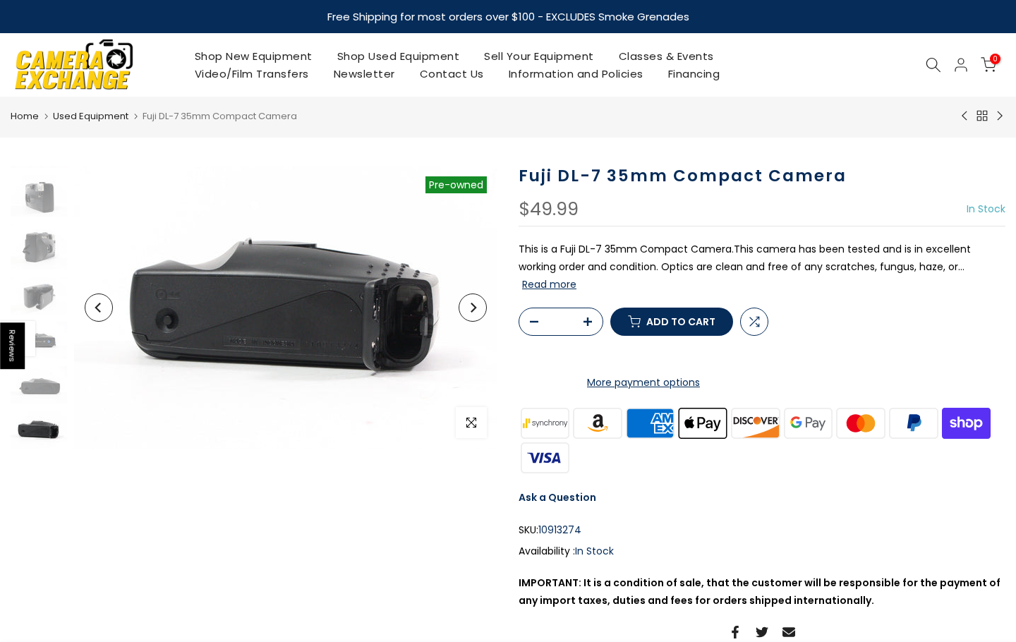
click at [472, 313] on button "Next" at bounding box center [473, 308] width 28 height 28
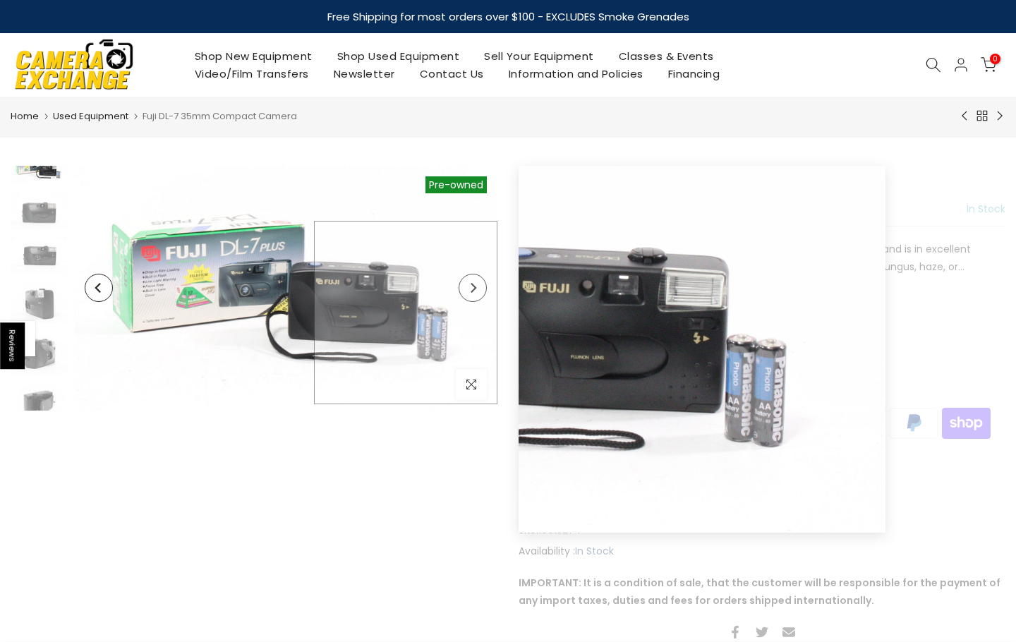
scroll to position [0, 0]
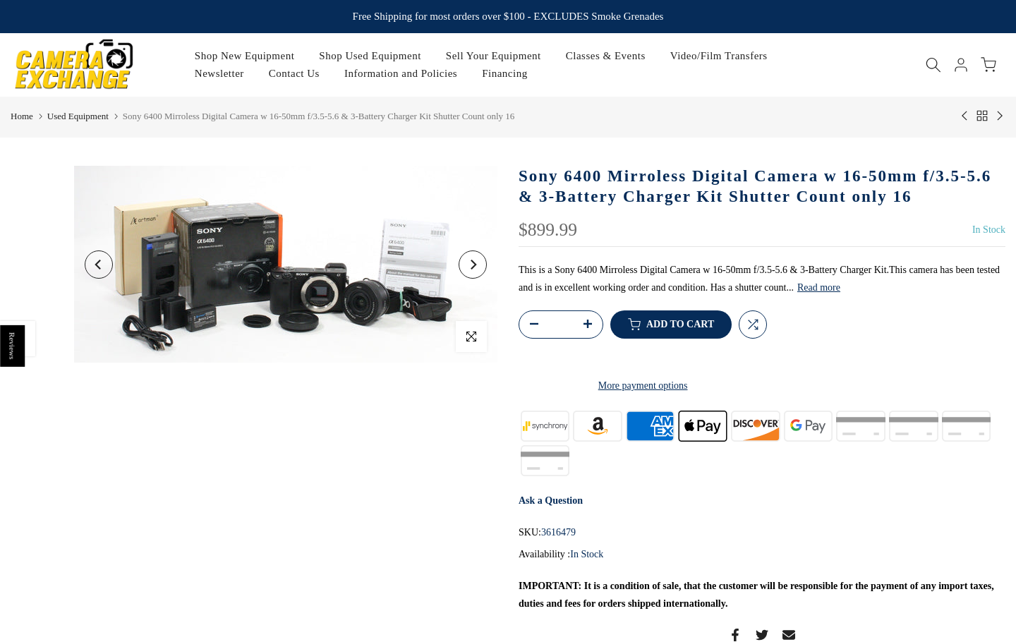
click at [470, 272] on button "Next" at bounding box center [473, 264] width 28 height 28
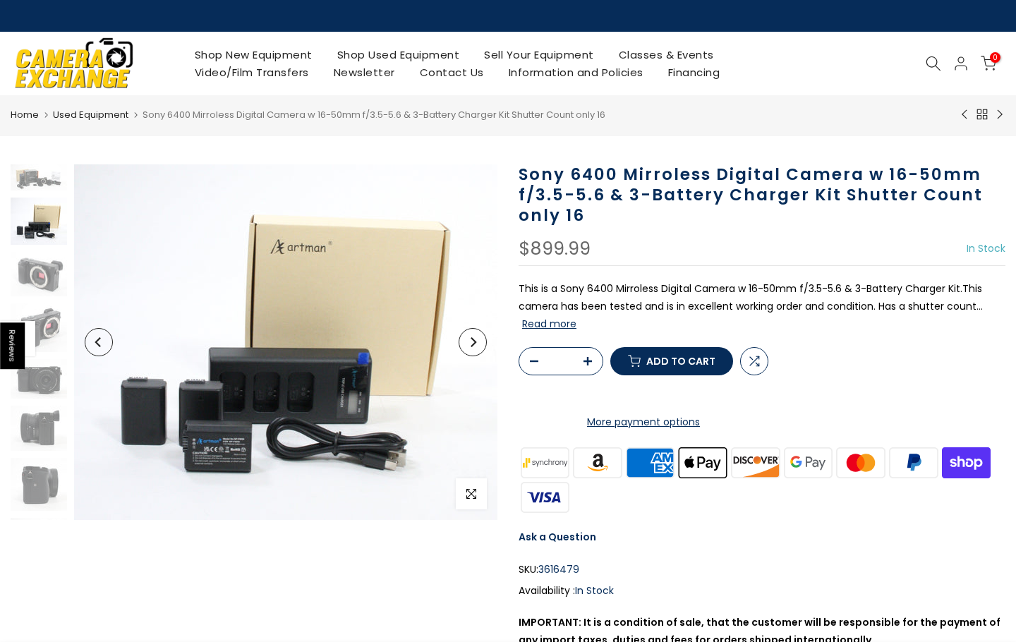
click at [472, 349] on button "Next" at bounding box center [473, 342] width 28 height 28
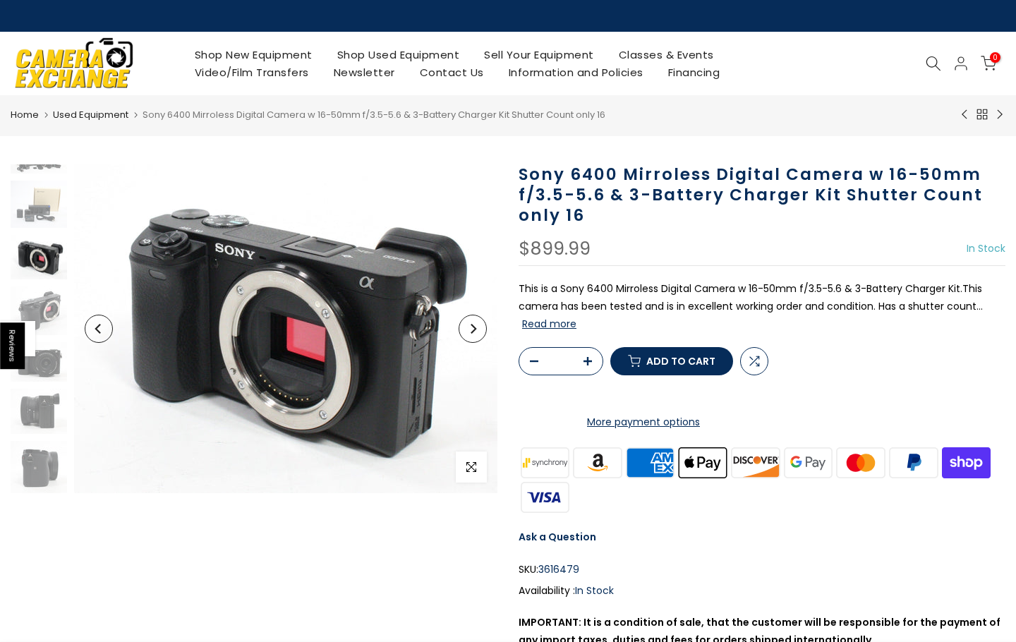
click at [479, 333] on button "Next" at bounding box center [473, 329] width 28 height 28
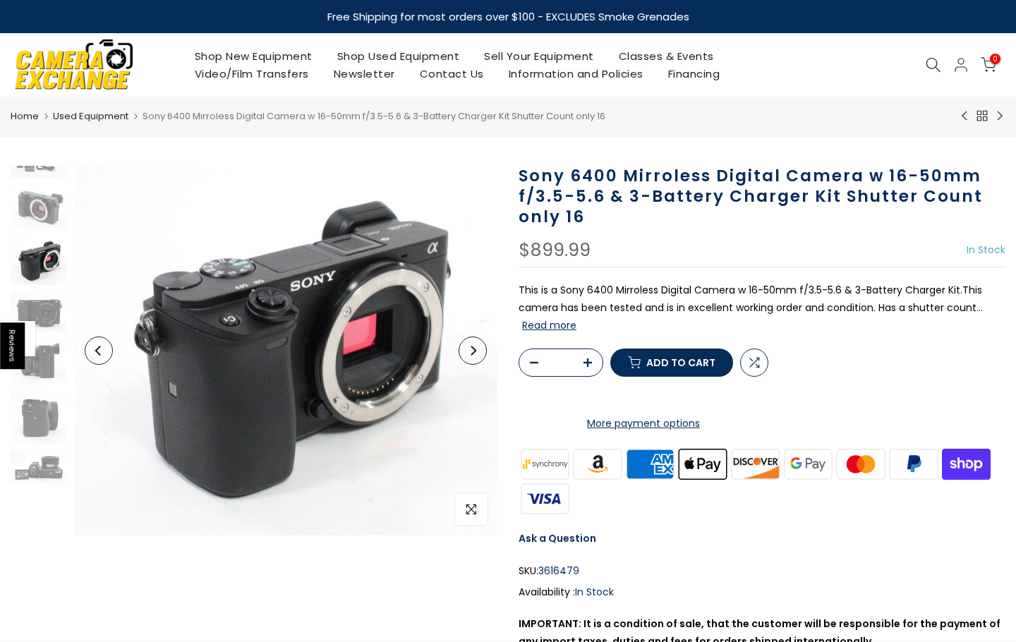
click at [478, 350] on button "Next" at bounding box center [473, 351] width 28 height 28
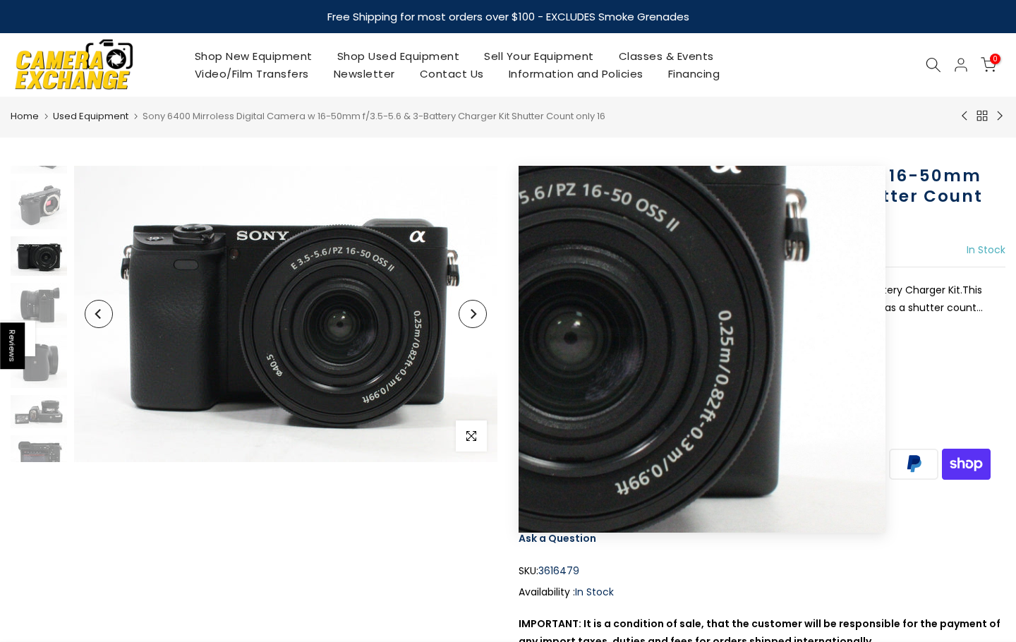
click at [471, 326] on button "Next" at bounding box center [473, 314] width 28 height 28
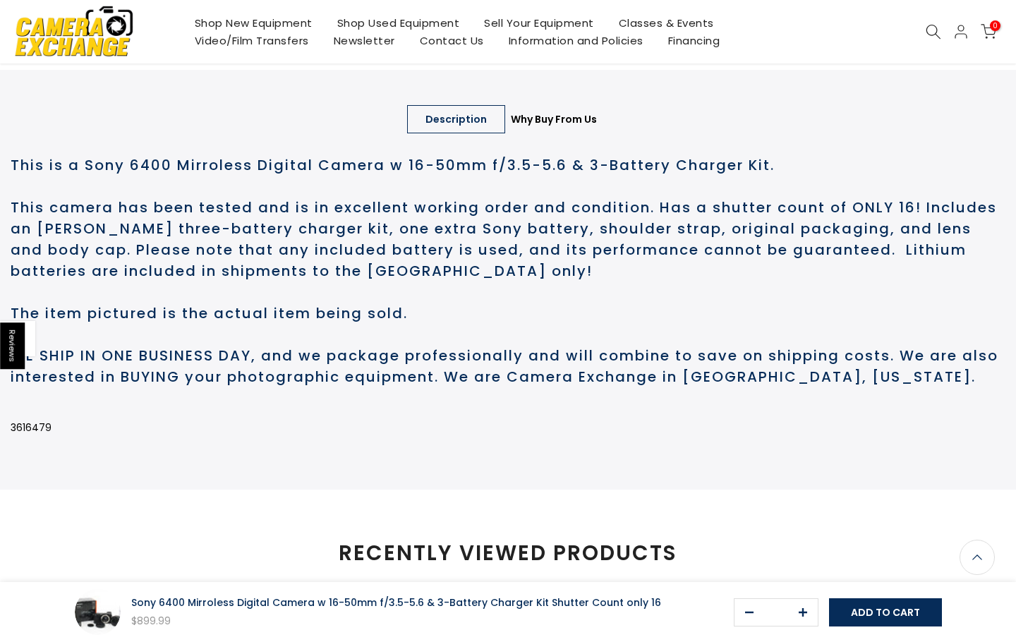
scroll to position [706, 0]
